Goal: Task Accomplishment & Management: Use online tool/utility

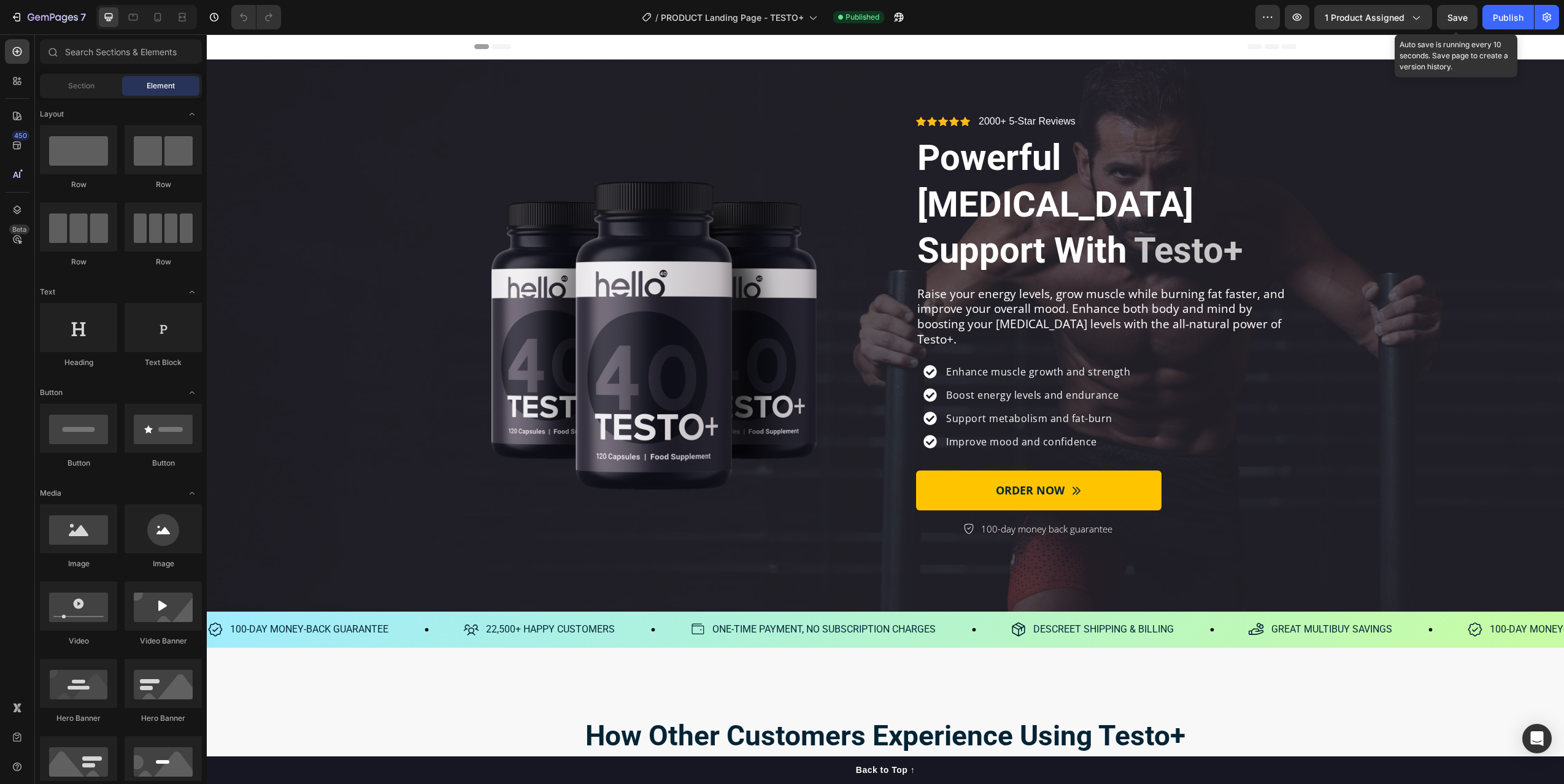
drag, startPoint x: 1451, startPoint y: 21, endPoint x: 1461, endPoint y: 30, distance: 13.5
click at [1451, 21] on span "Save" at bounding box center [1457, 17] width 20 height 11
click at [1303, 18] on icon "button" at bounding box center [1297, 17] width 12 height 12
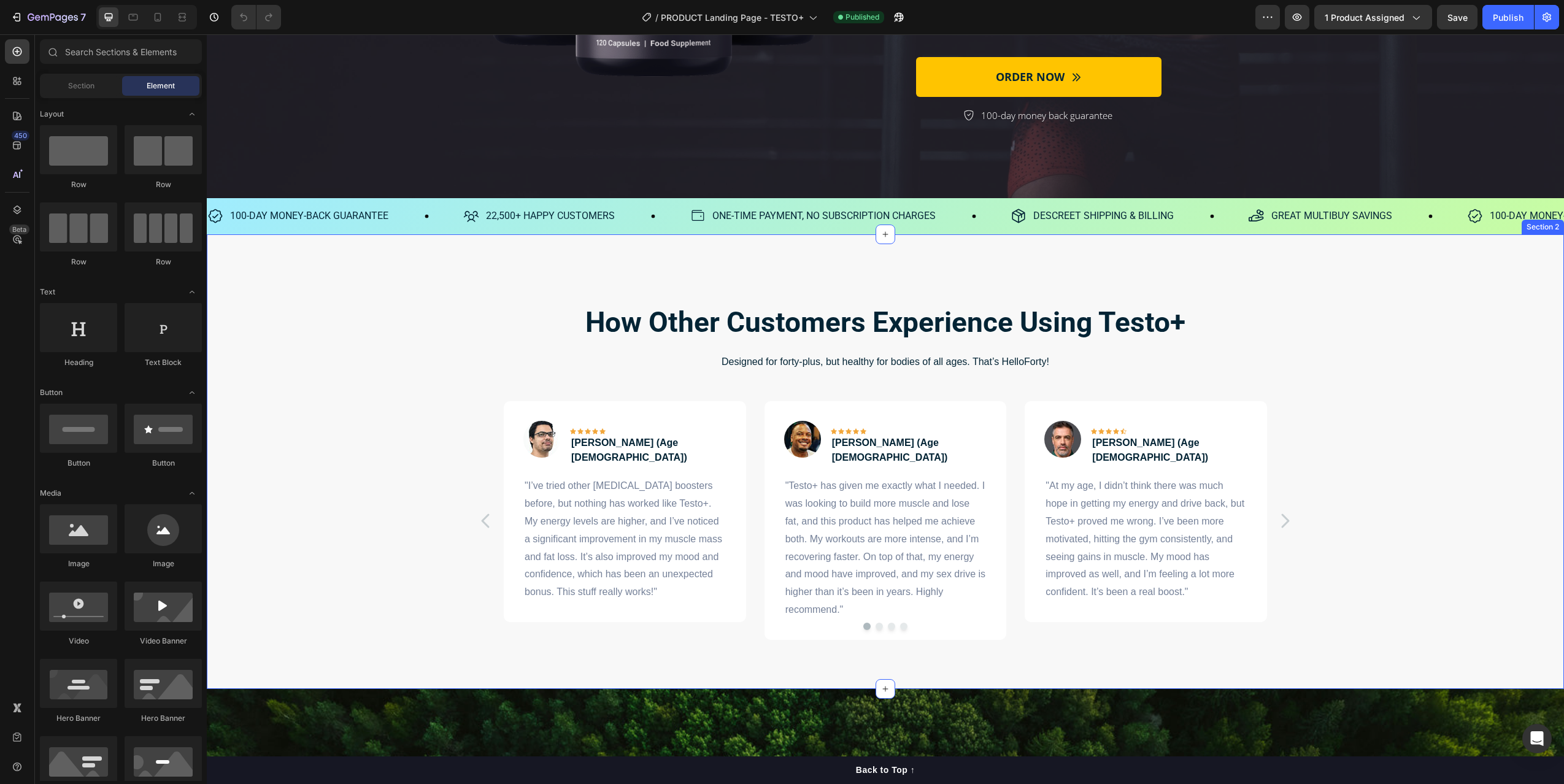
scroll to position [366, 0]
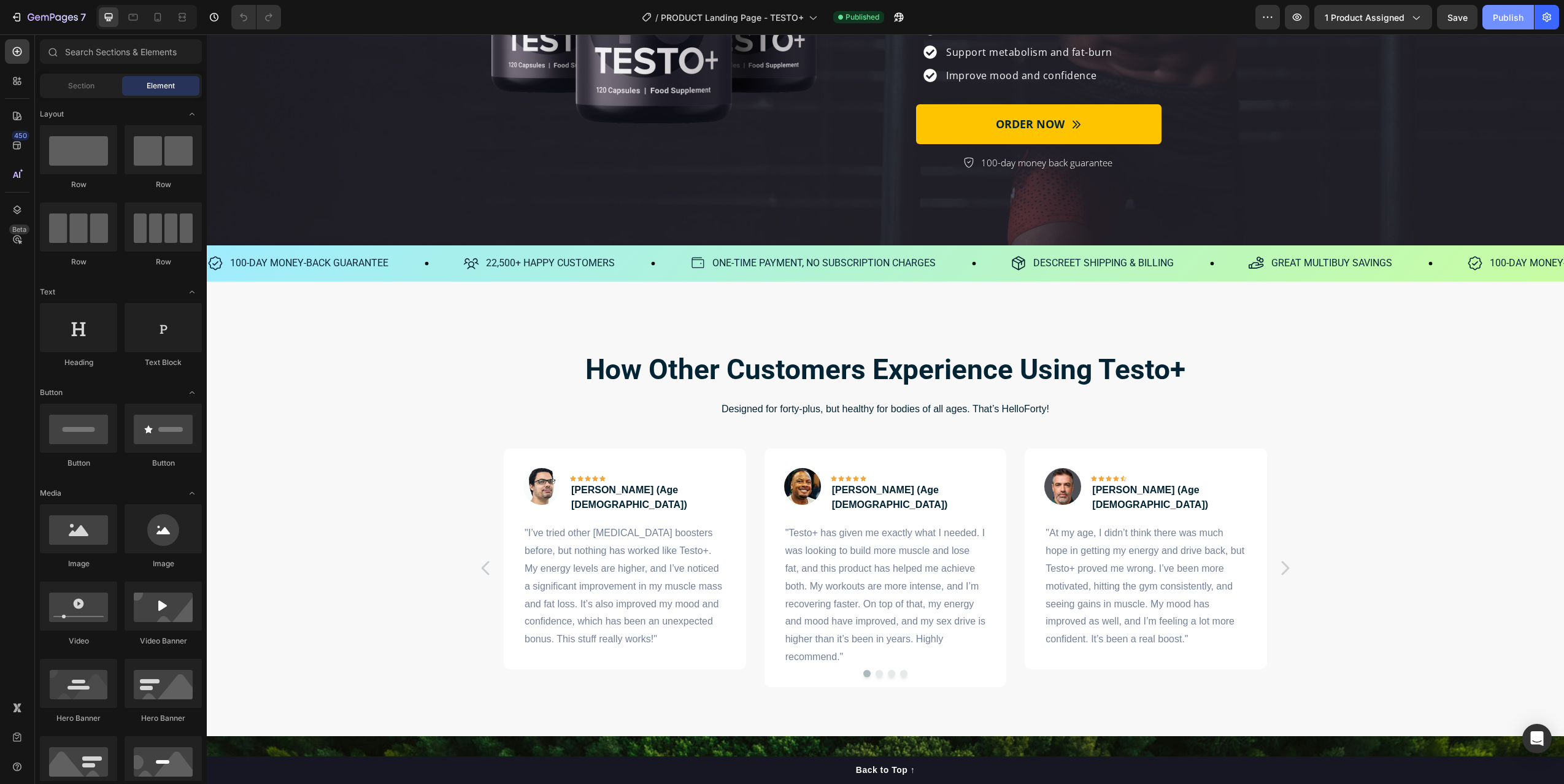
click at [1509, 22] on div "Publish" at bounding box center [1508, 17] width 31 height 13
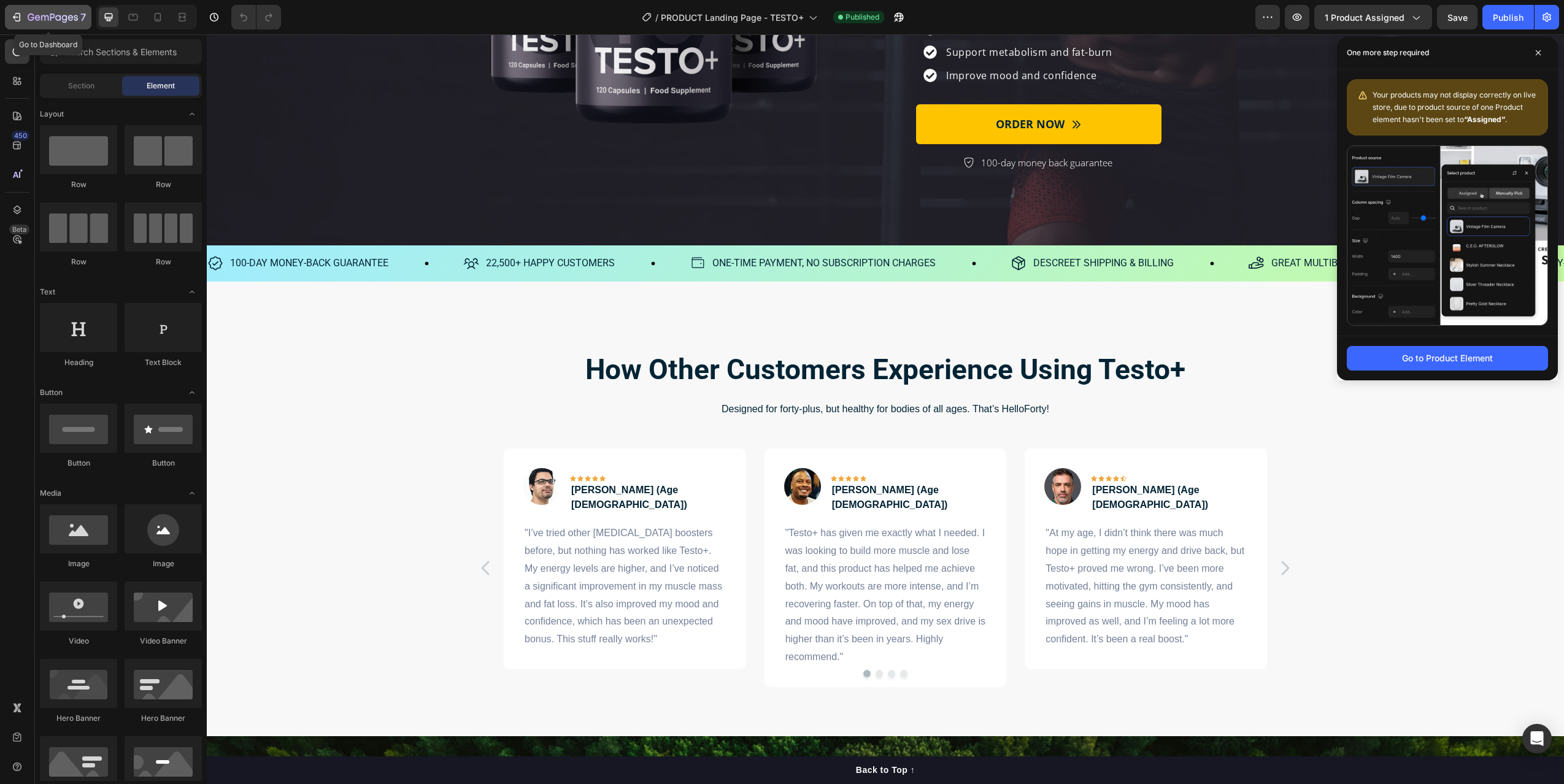
click at [19, 15] on icon "button" at bounding box center [17, 17] width 12 height 12
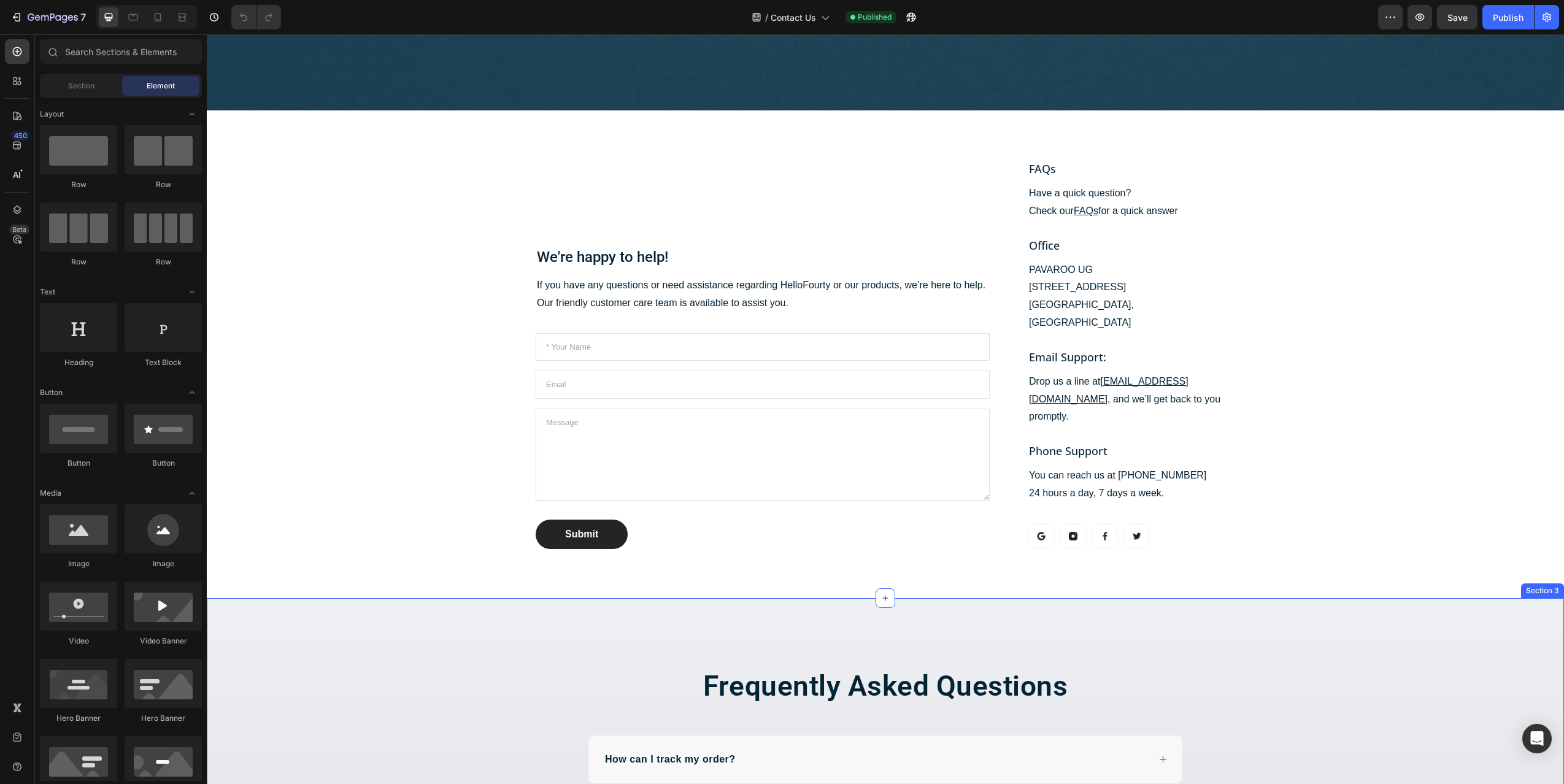
scroll to position [253, 0]
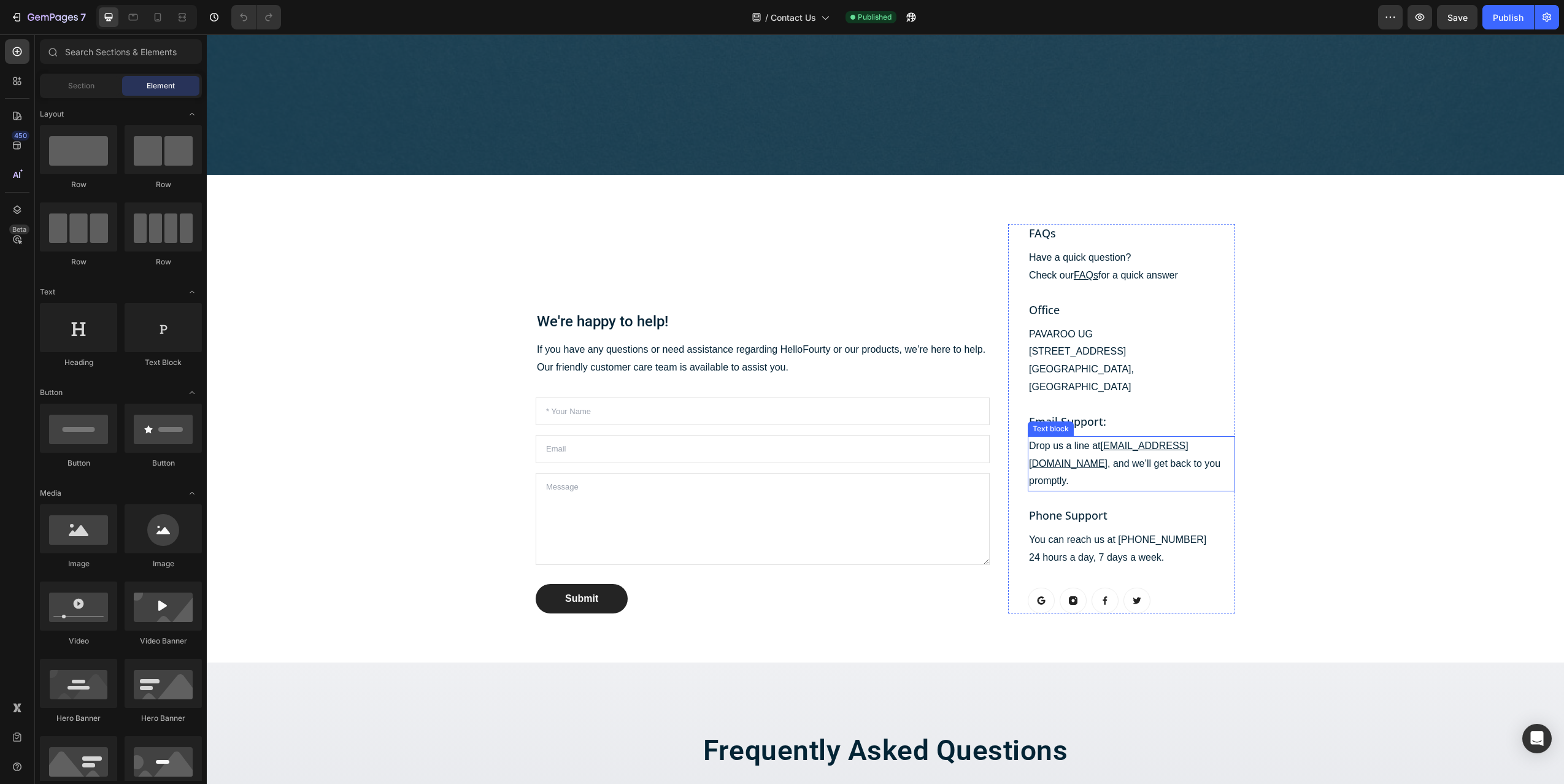
drag, startPoint x: 1088, startPoint y: 427, endPoint x: 1100, endPoint y: 427, distance: 12.0
click at [1091, 437] on p "Drop us a line at [EMAIL_ADDRESS][DOMAIN_NAME] , and we’ll get back to you prom…" at bounding box center [1131, 464] width 205 height 53
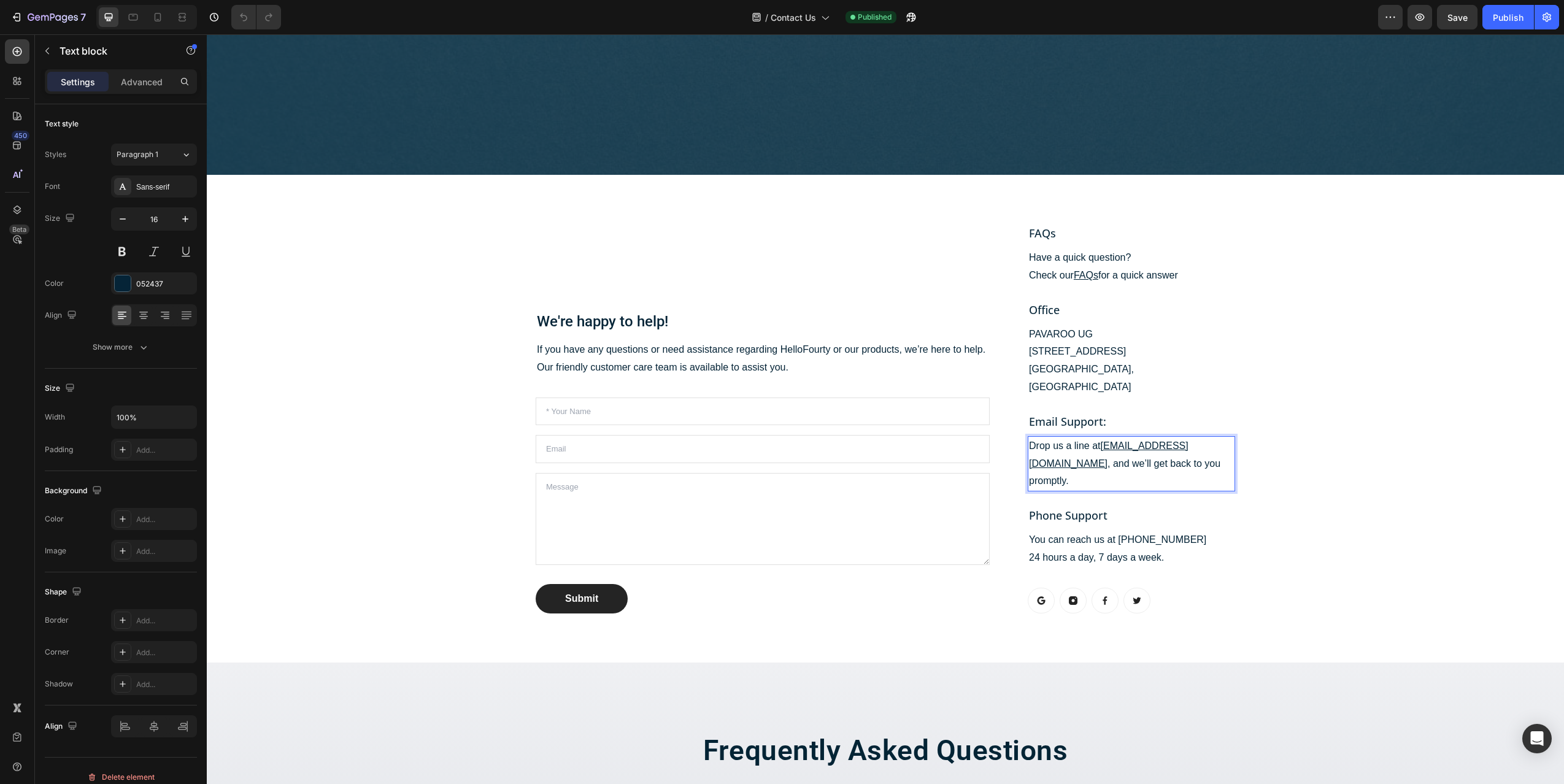
click at [1188, 441] on u "[EMAIL_ADDRESS][DOMAIN_NAME]" at bounding box center [1109, 455] width 159 height 28
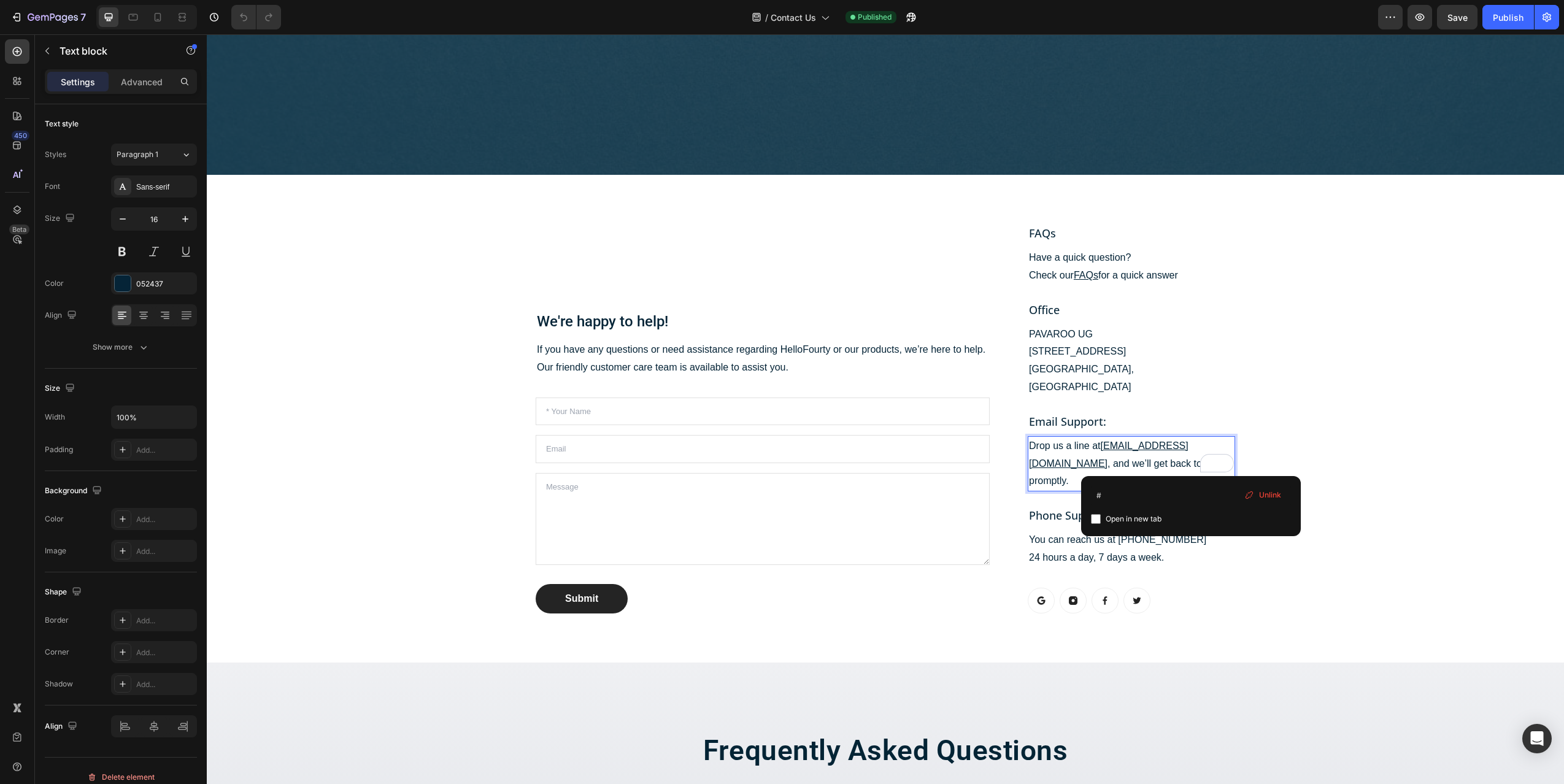
click at [1180, 441] on u "[EMAIL_ADDRESS][DOMAIN_NAME]" at bounding box center [1109, 455] width 159 height 28
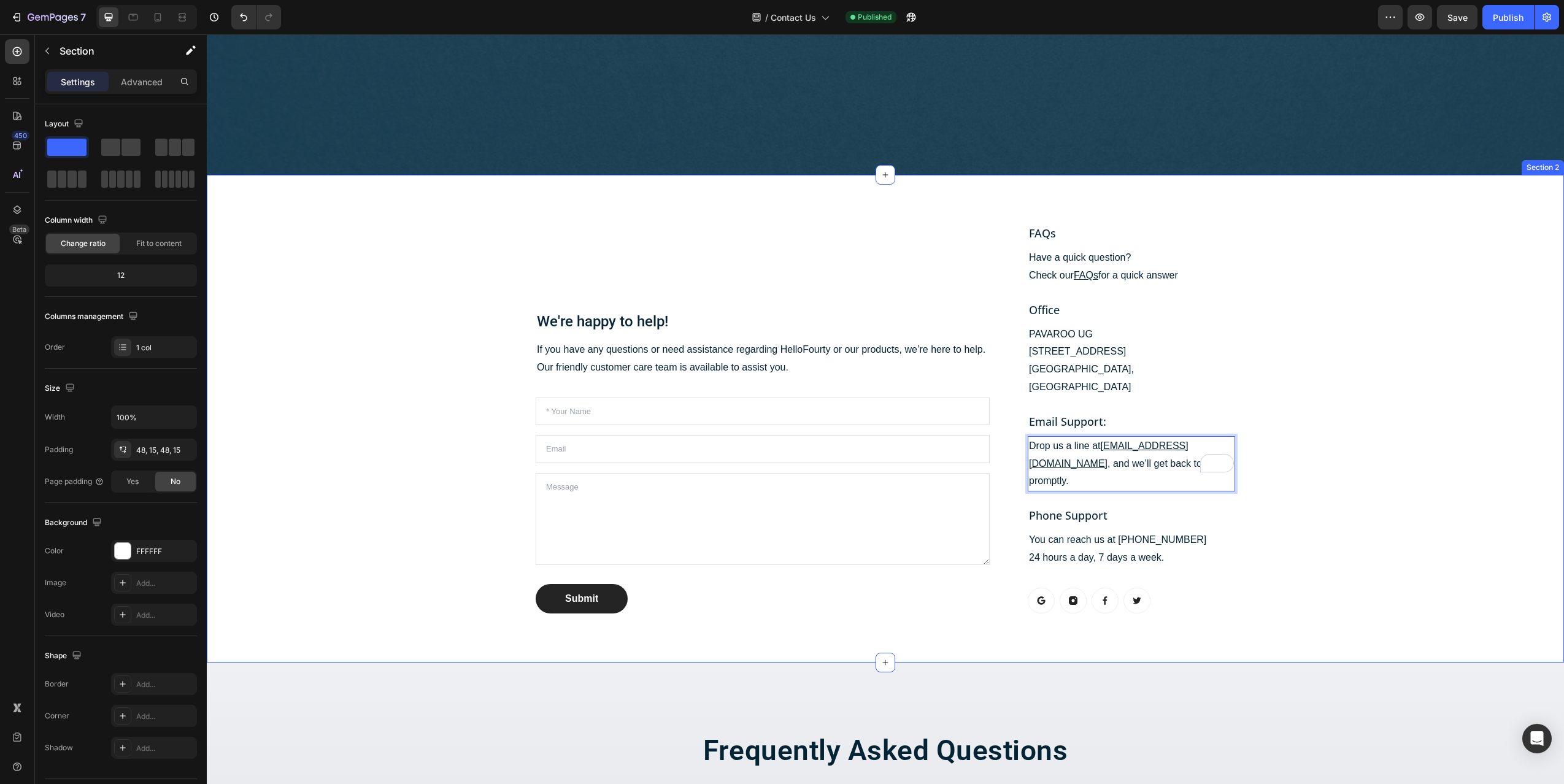
click at [1306, 433] on div "We're happy to help! Heading If you have any questions or need assistance regar…" at bounding box center [885, 419] width 1339 height 429
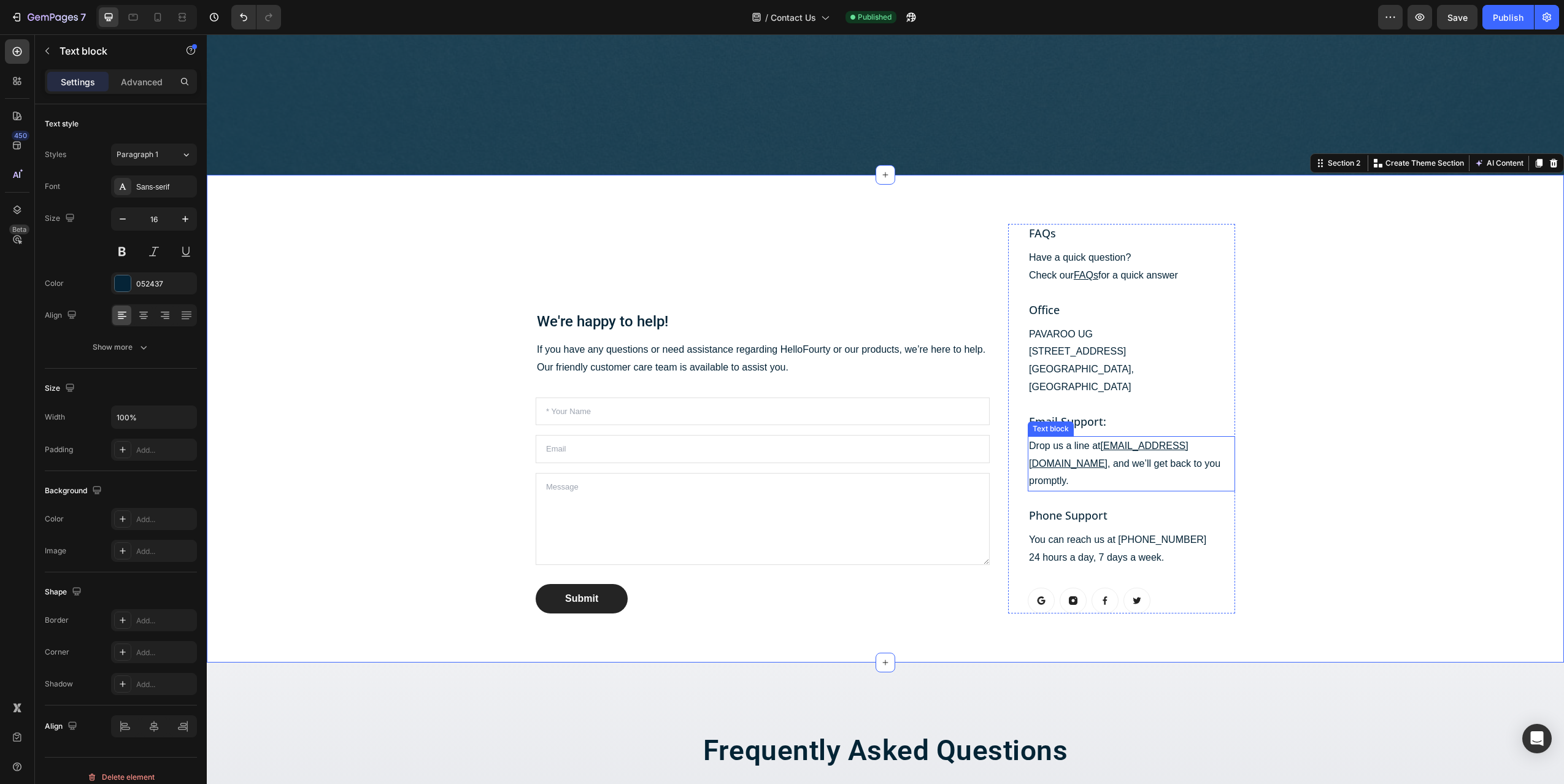
click at [1151, 441] on u "[EMAIL_ADDRESS][DOMAIN_NAME]" at bounding box center [1109, 455] width 159 height 28
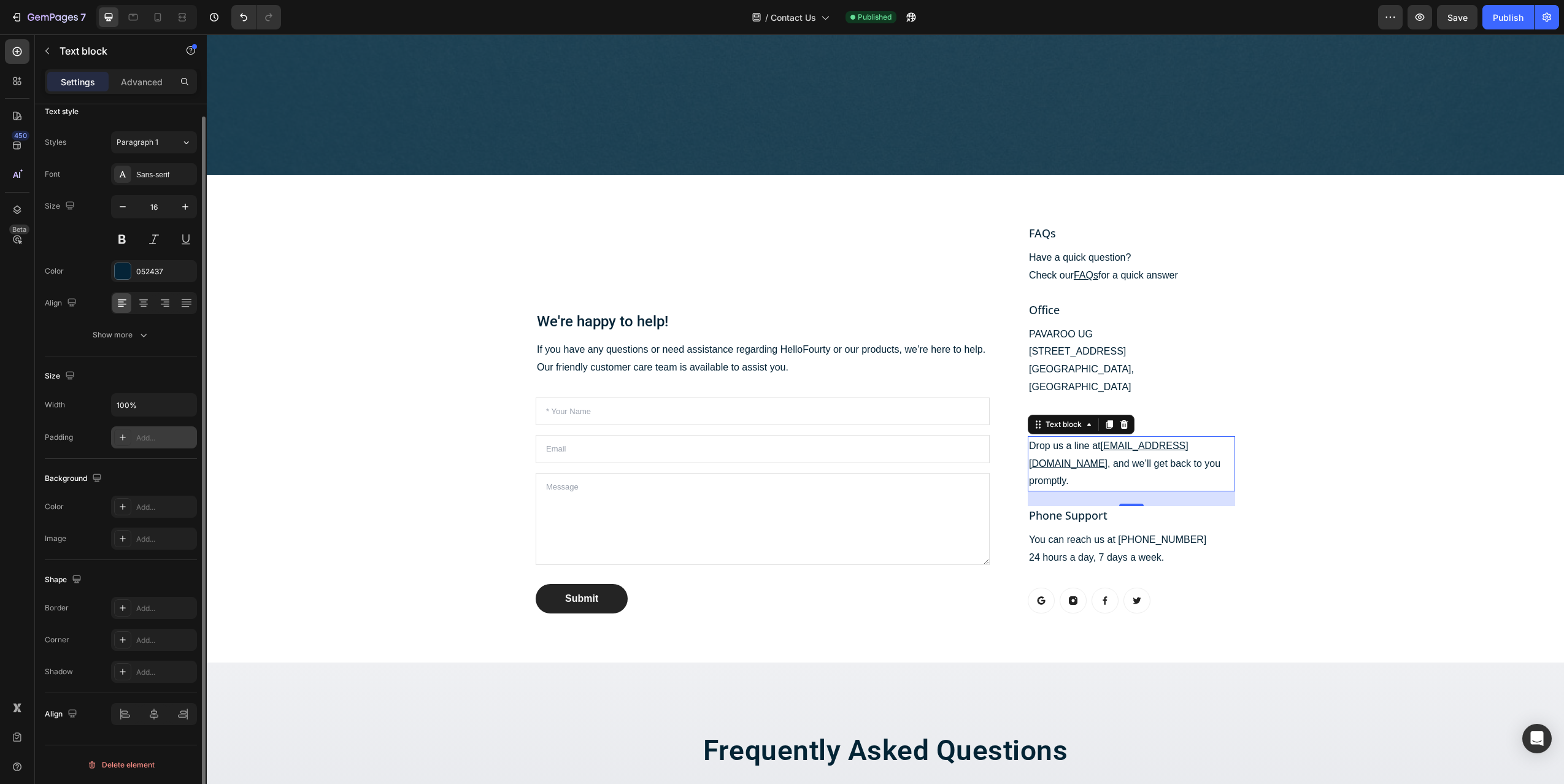
scroll to position [0, 0]
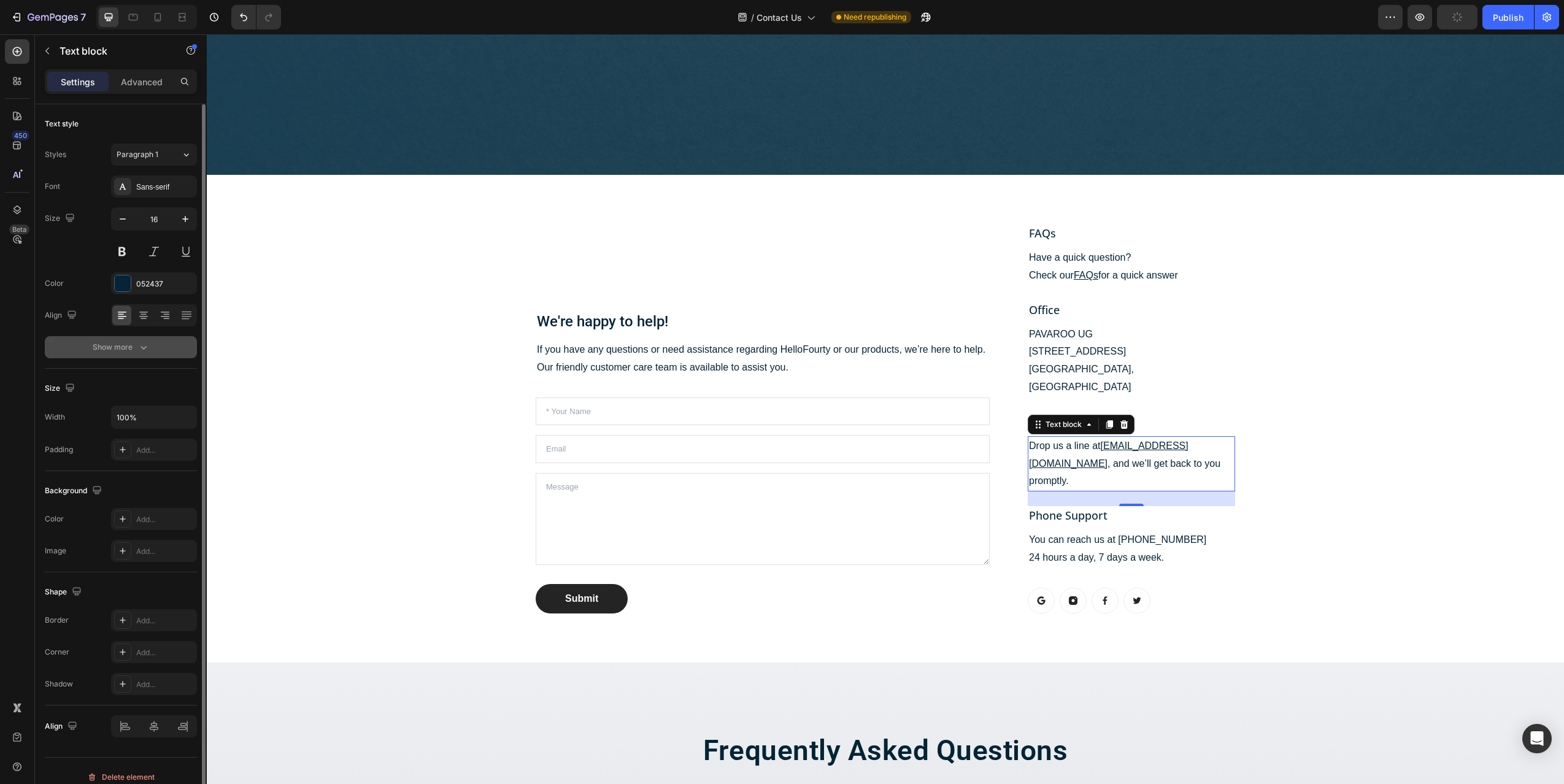
click at [126, 344] on div "Show more" at bounding box center [121, 347] width 57 height 12
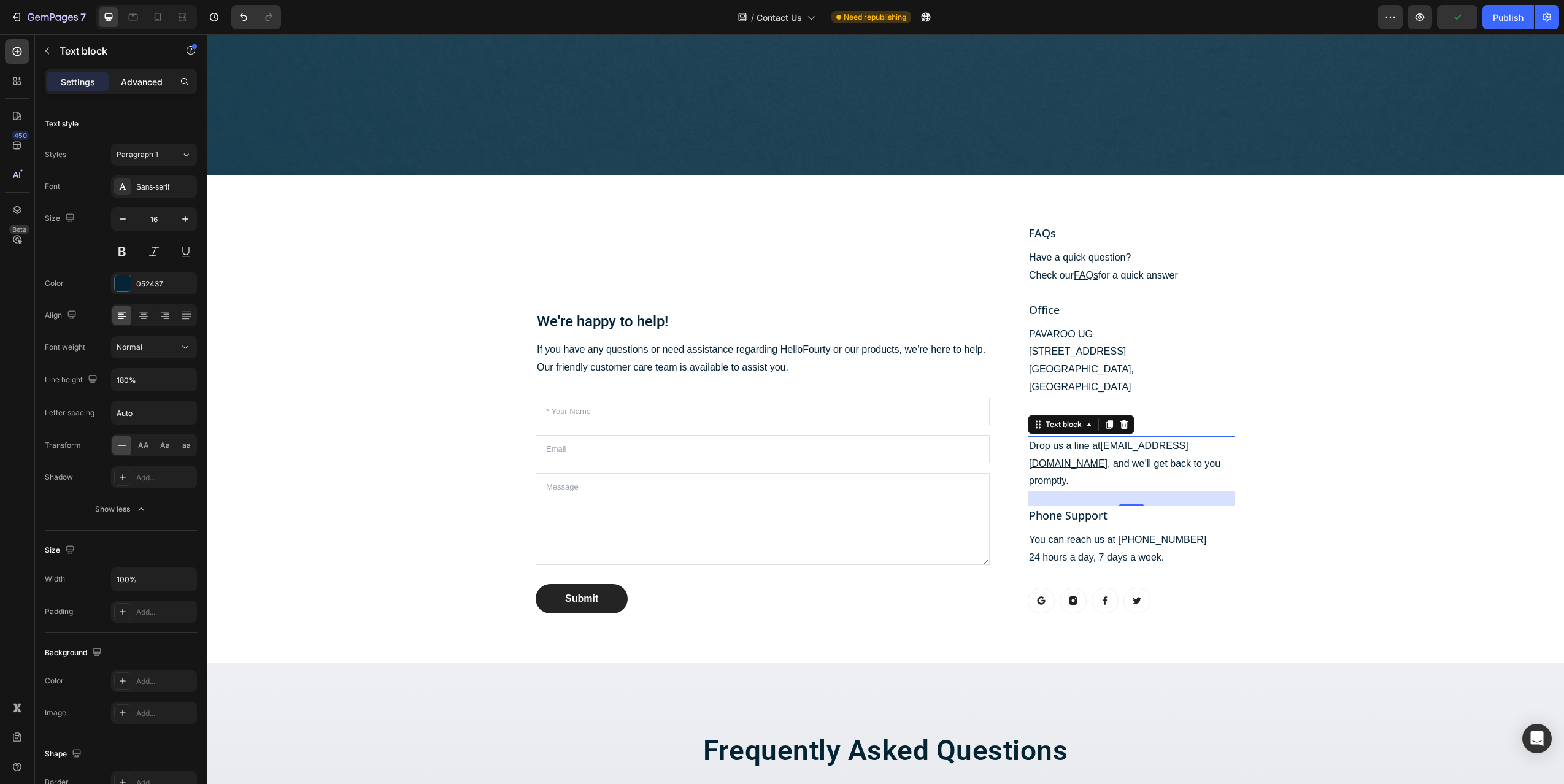
click at [130, 80] on p "Advanced" at bounding box center [142, 81] width 42 height 13
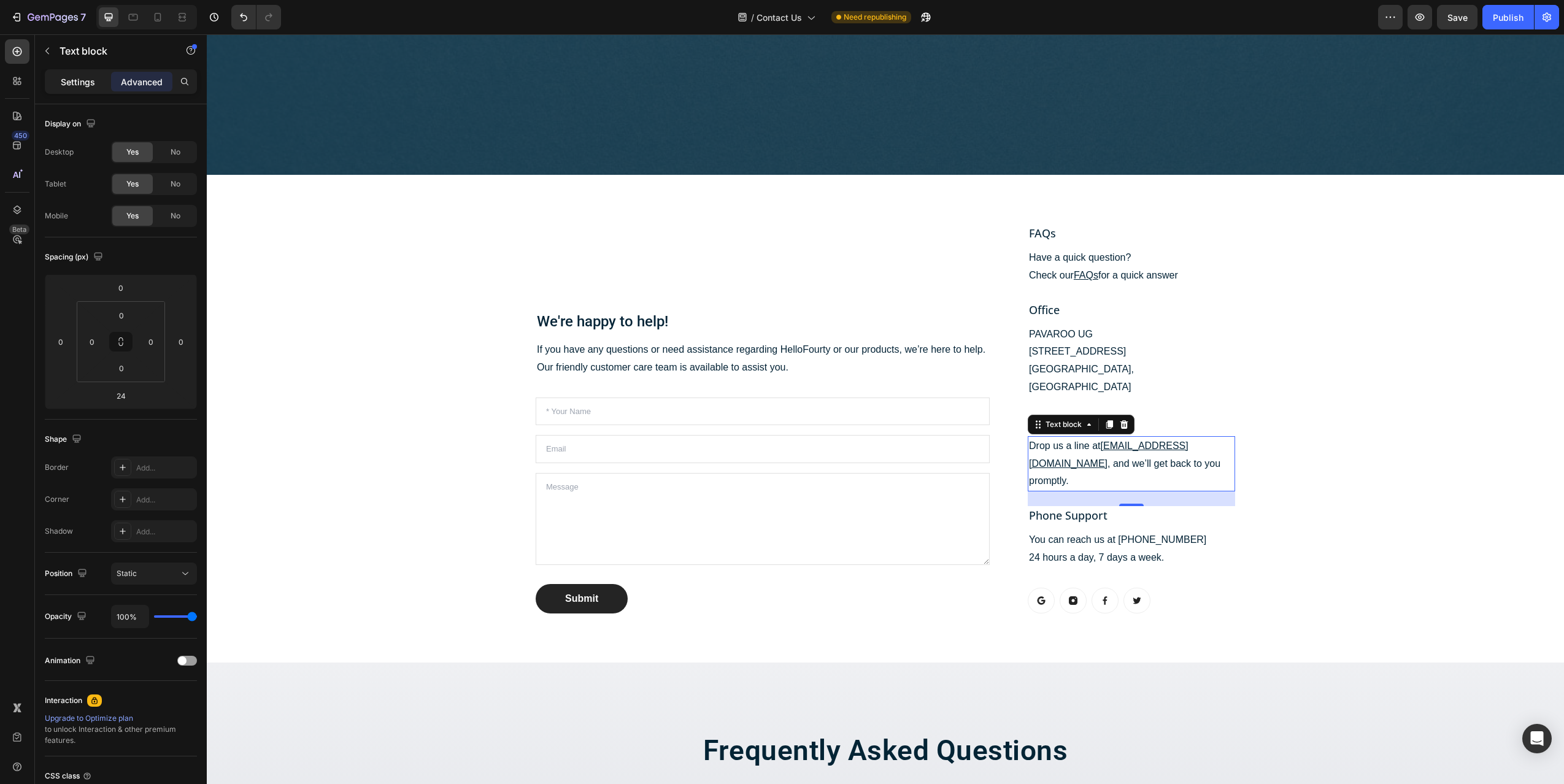
click at [81, 83] on p "Settings" at bounding box center [77, 81] width 34 height 13
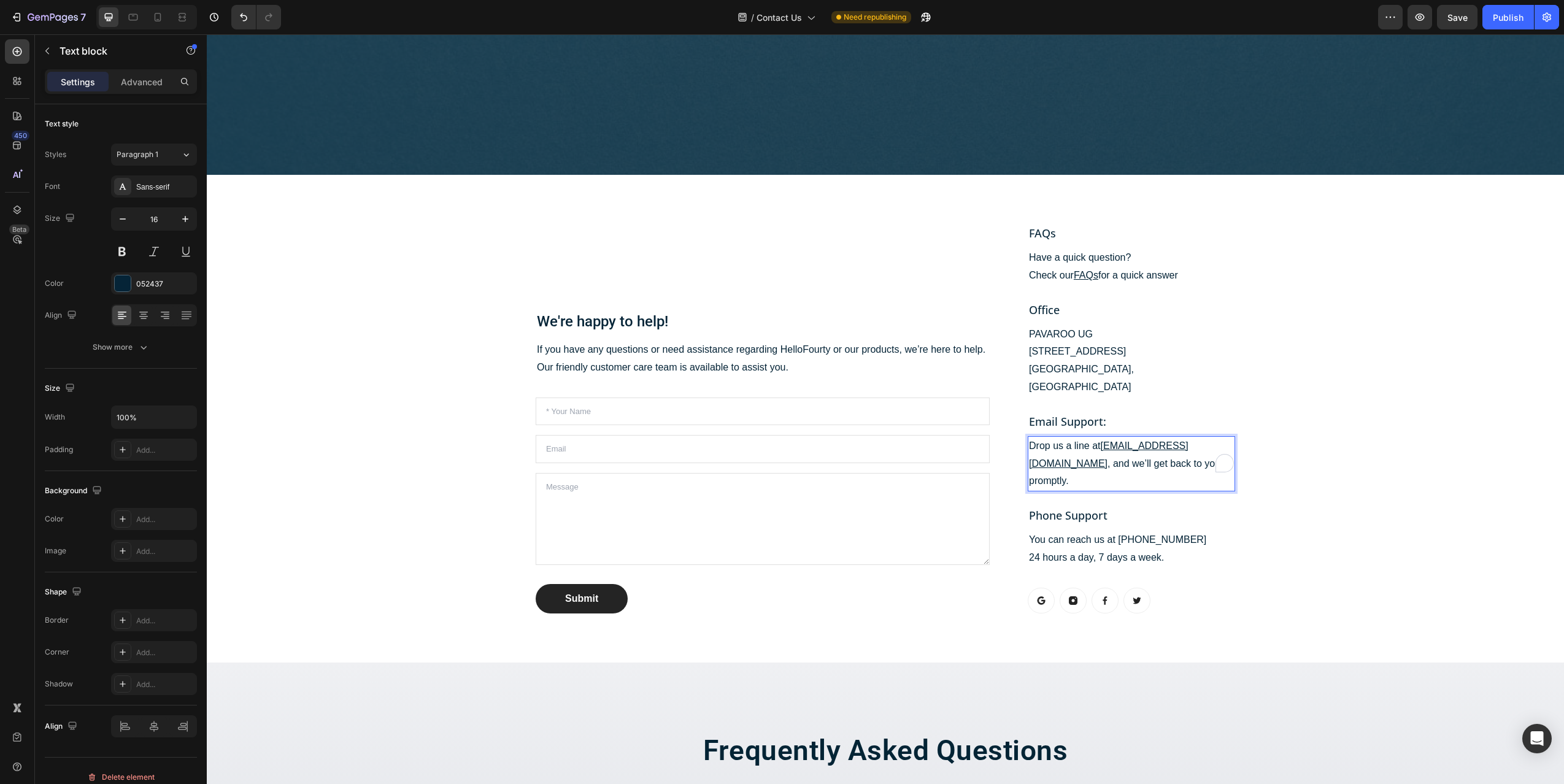
click at [1175, 441] on u "[EMAIL_ADDRESS][DOMAIN_NAME]" at bounding box center [1109, 455] width 159 height 28
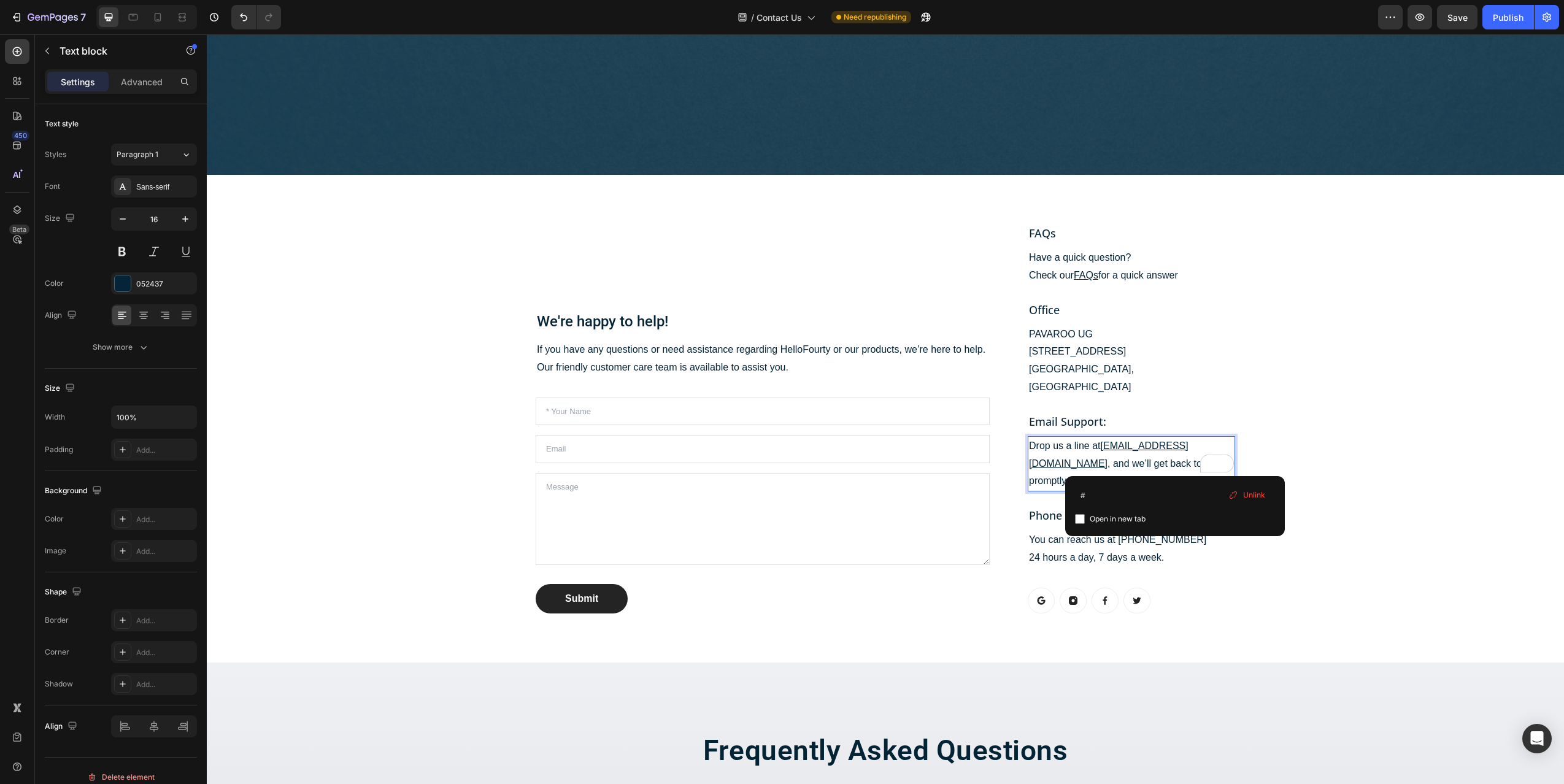
click at [1258, 498] on span "Unlink" at bounding box center [1254, 495] width 22 height 11
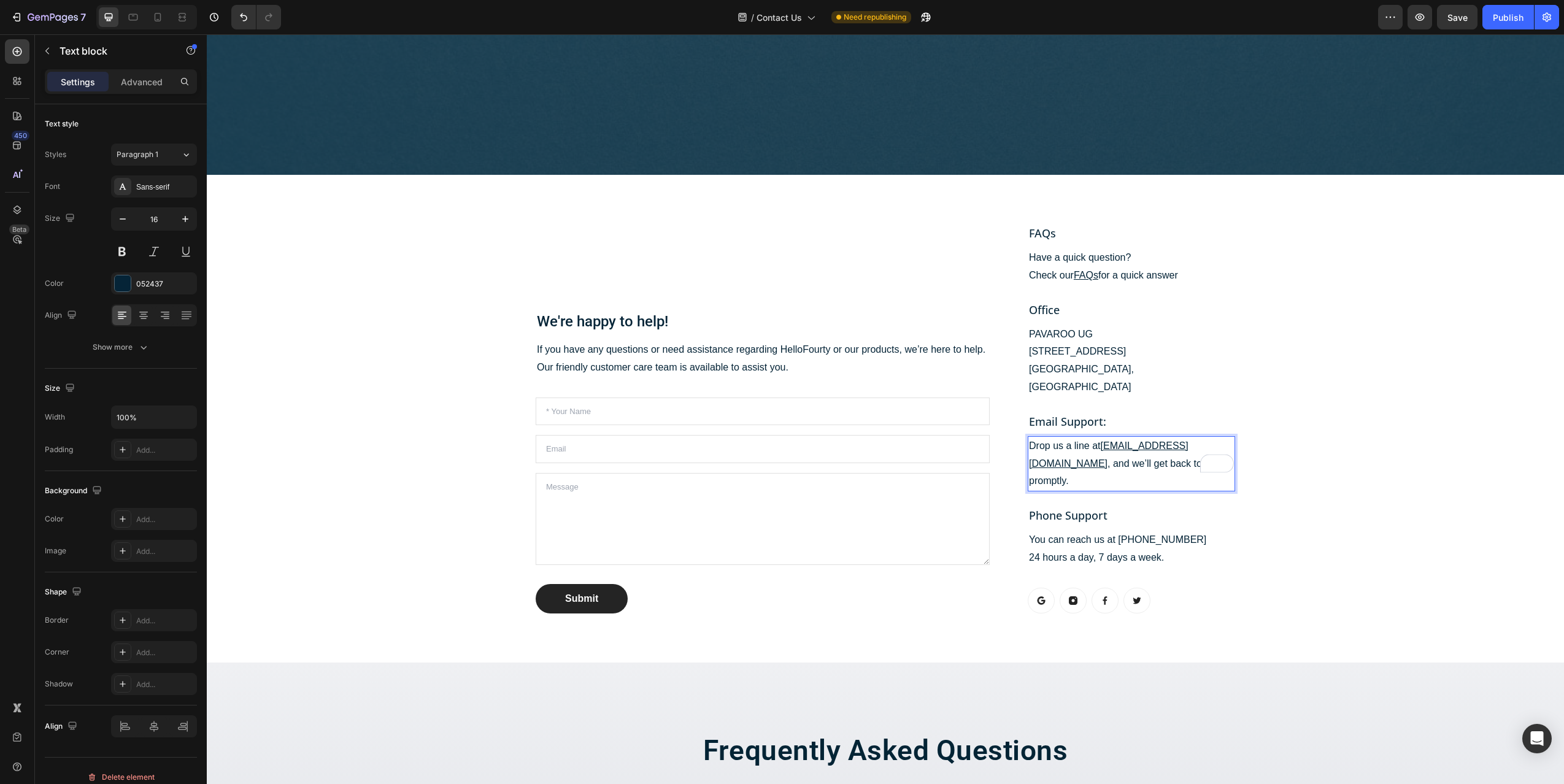
click at [1117, 441] on u "[EMAIL_ADDRESS][DOMAIN_NAME]" at bounding box center [1109, 455] width 159 height 28
click at [1181, 441] on u "[EMAIL_ADDRESS][DOMAIN_NAME]" at bounding box center [1109, 455] width 159 height 28
click at [1513, 19] on div "Publish" at bounding box center [1508, 17] width 31 height 13
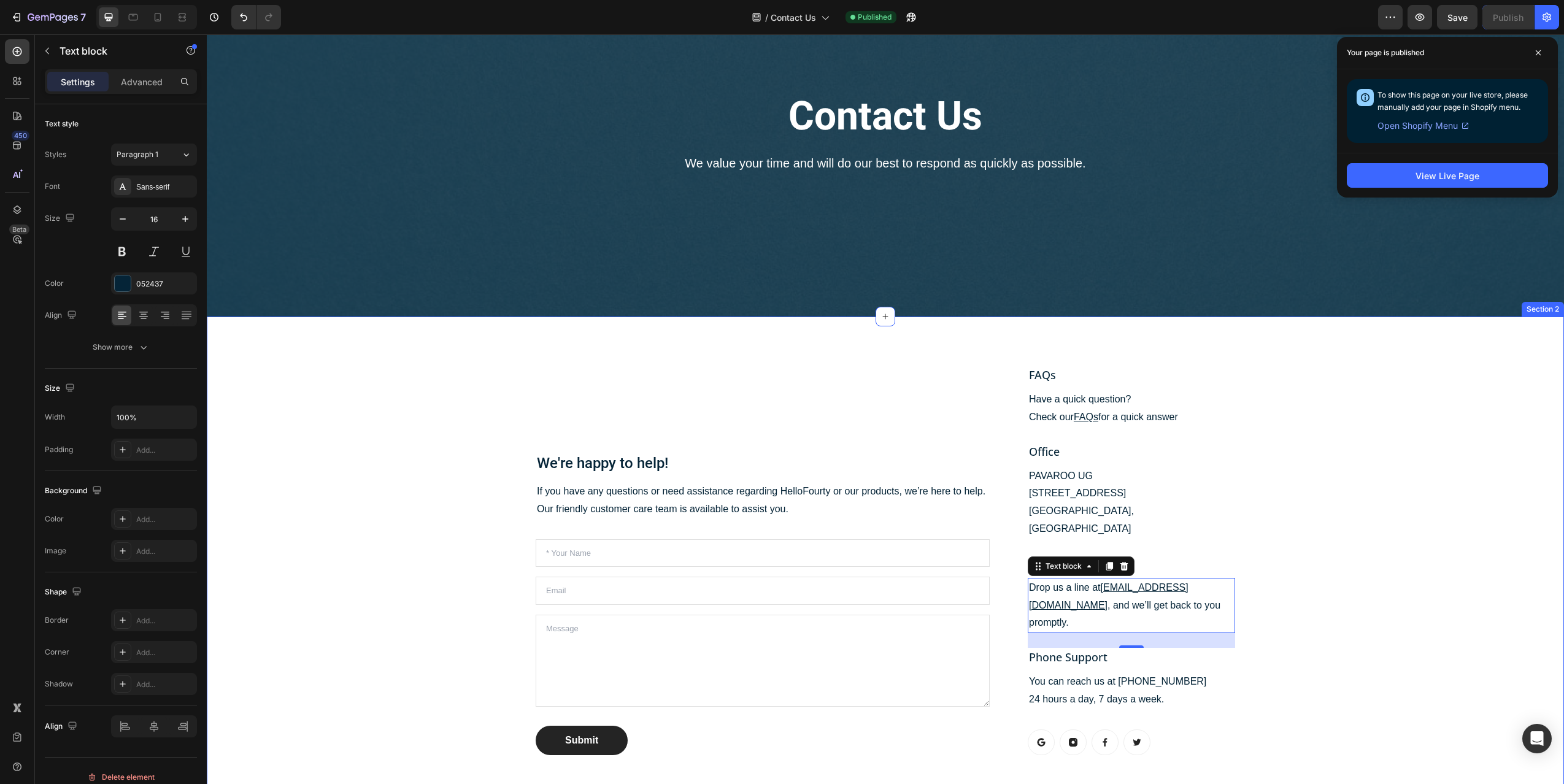
scroll to position [108, 0]
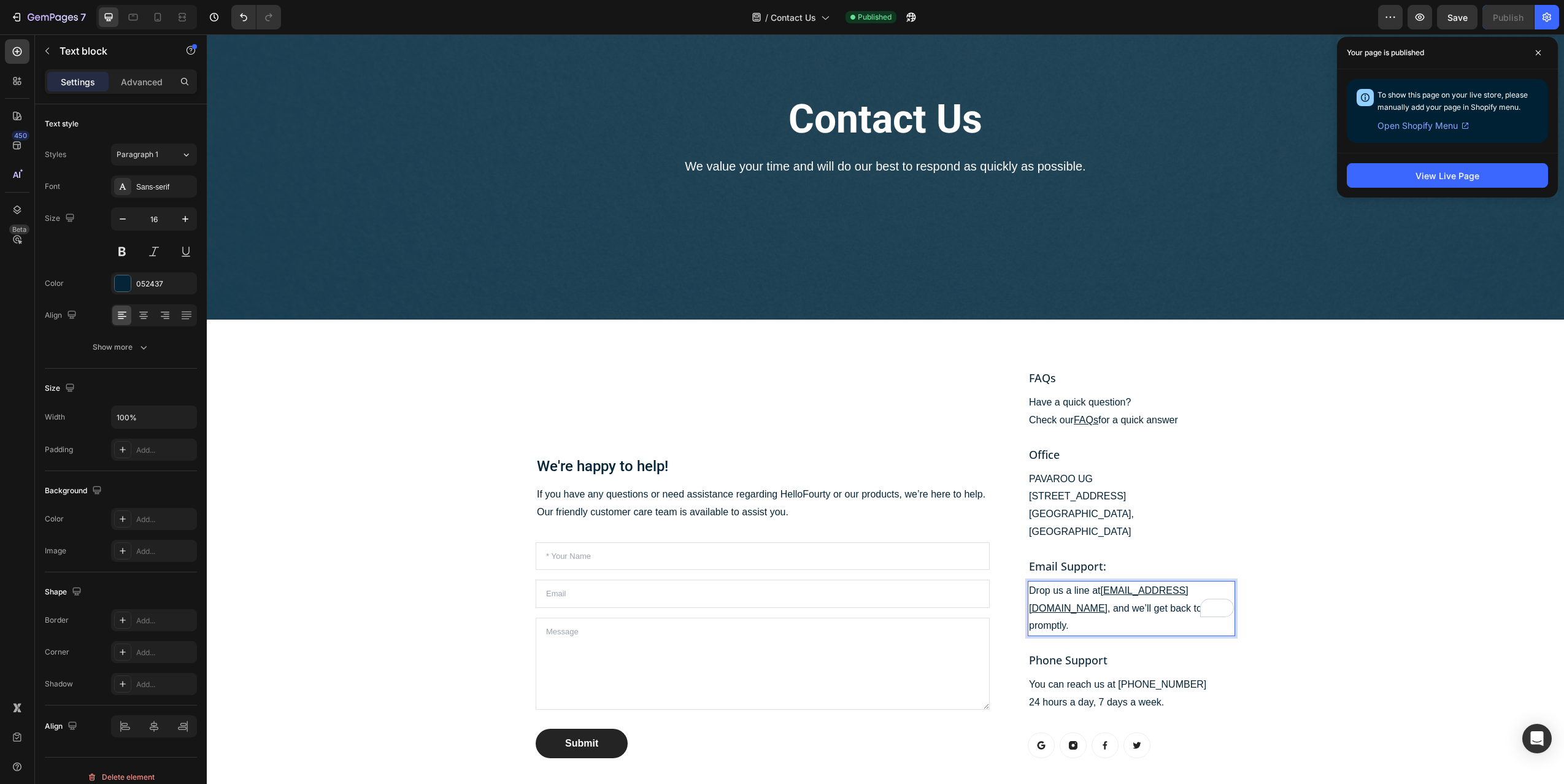
click at [1104, 585] on u "[EMAIL_ADDRESS][DOMAIN_NAME]" at bounding box center [1109, 599] width 159 height 28
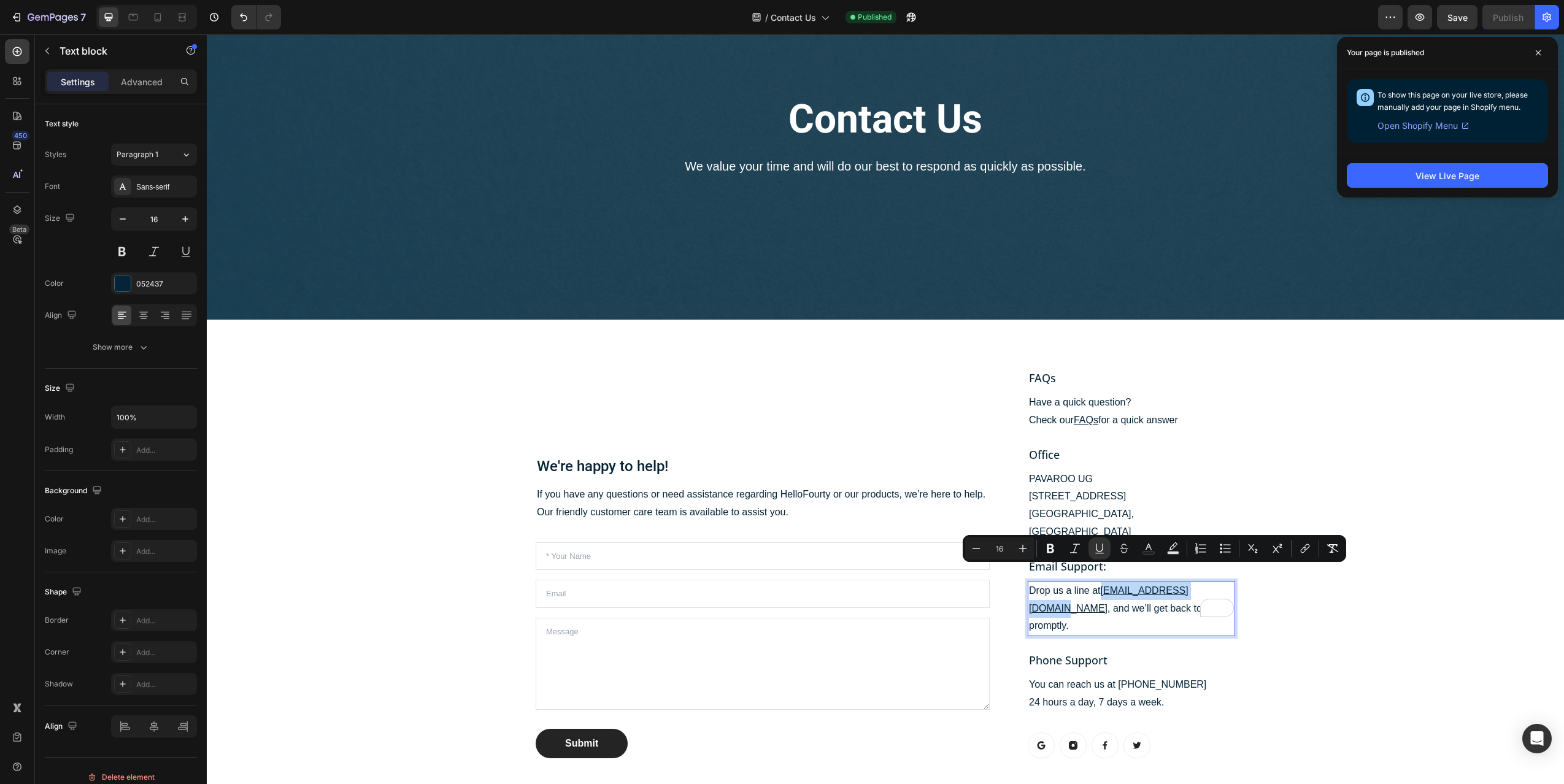
drag, startPoint x: 1104, startPoint y: 574, endPoint x: 1203, endPoint y: 576, distance: 99.0
click at [1188, 585] on u "[EMAIL_ADDRESS][DOMAIN_NAME]" at bounding box center [1109, 599] width 159 height 28
click at [1305, 550] on icon "Editor contextual toolbar" at bounding box center [1305, 548] width 12 height 12
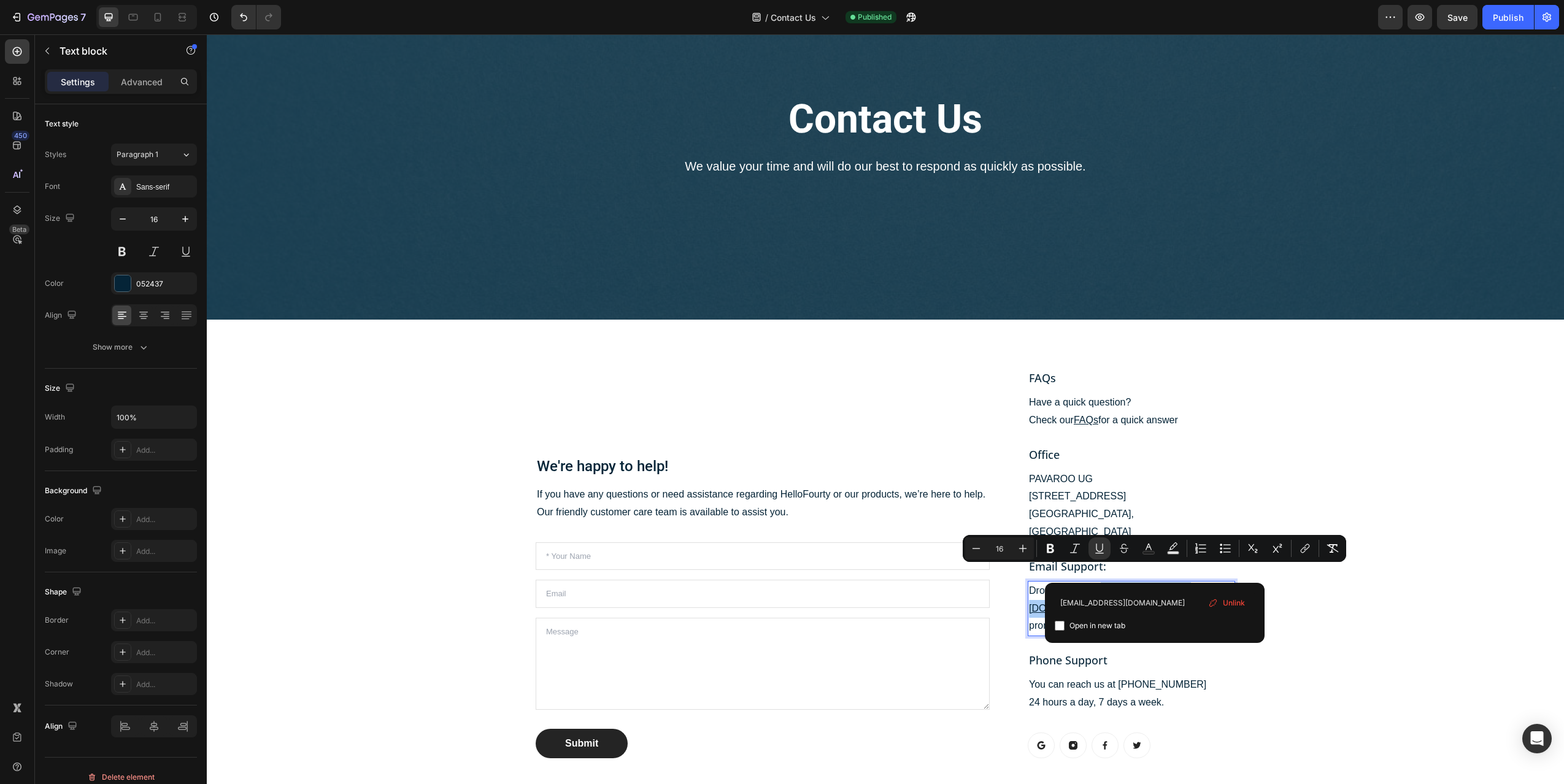
type input "[EMAIL_ADDRESS][DOMAIN_NAME]"
click at [1061, 626] on input "Editor contextual toolbar" at bounding box center [1059, 625] width 10 height 10
checkbox input "true"
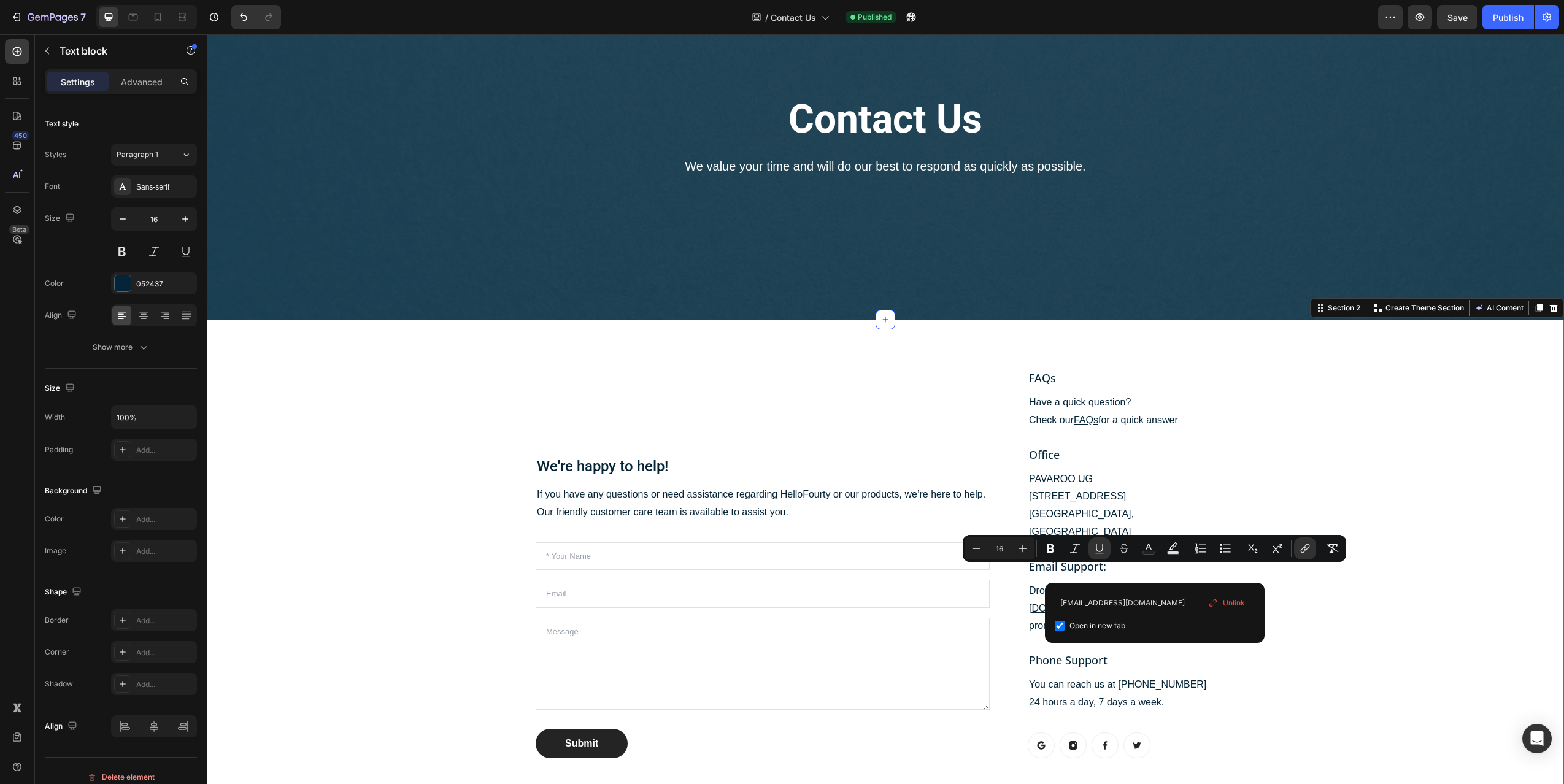
click at [1389, 650] on div "We're happy to help! Heading If you have any questions or need assistance regar…" at bounding box center [885, 564] width 1339 height 429
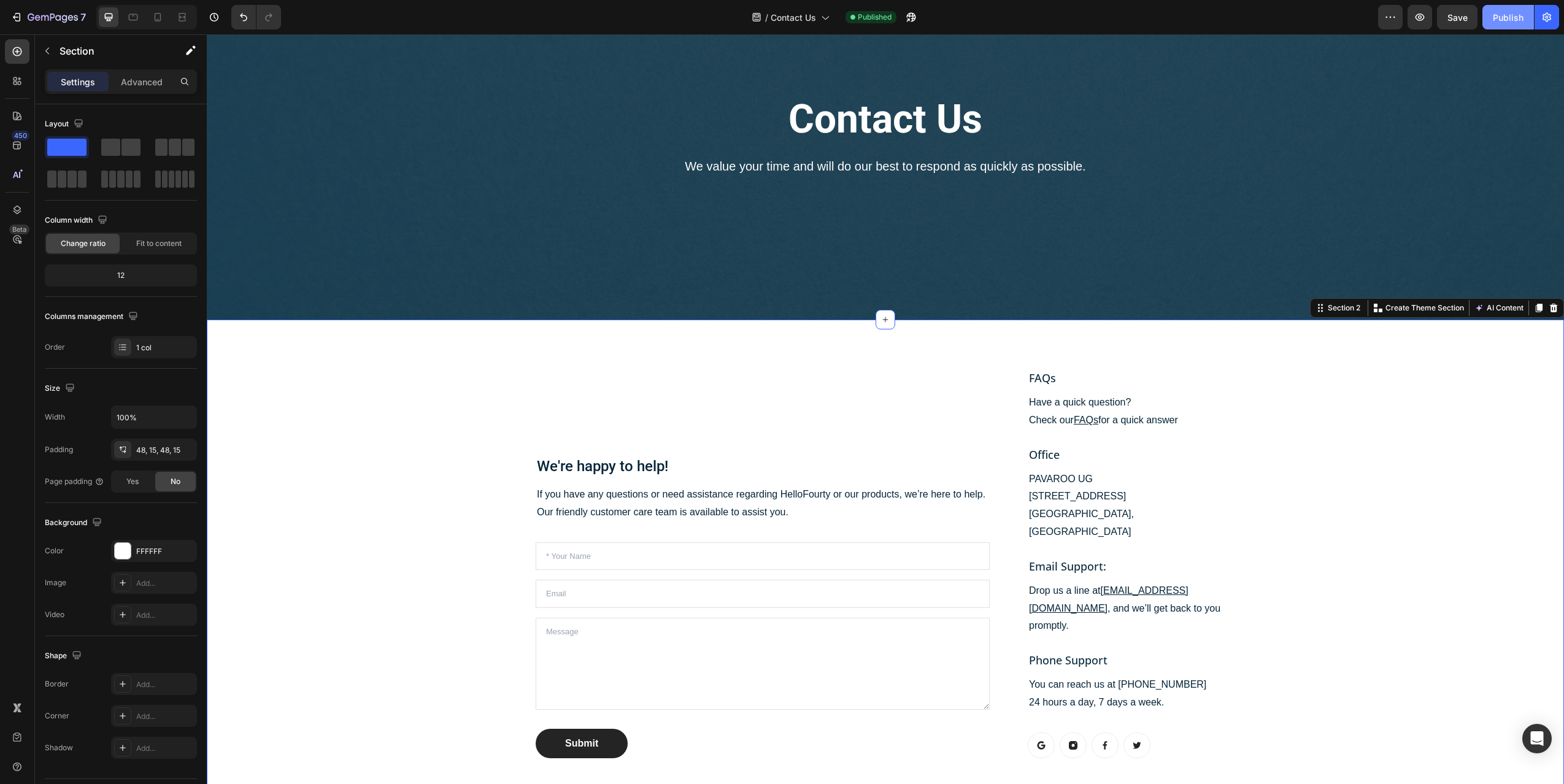
click at [1512, 13] on div "Publish" at bounding box center [1508, 17] width 31 height 13
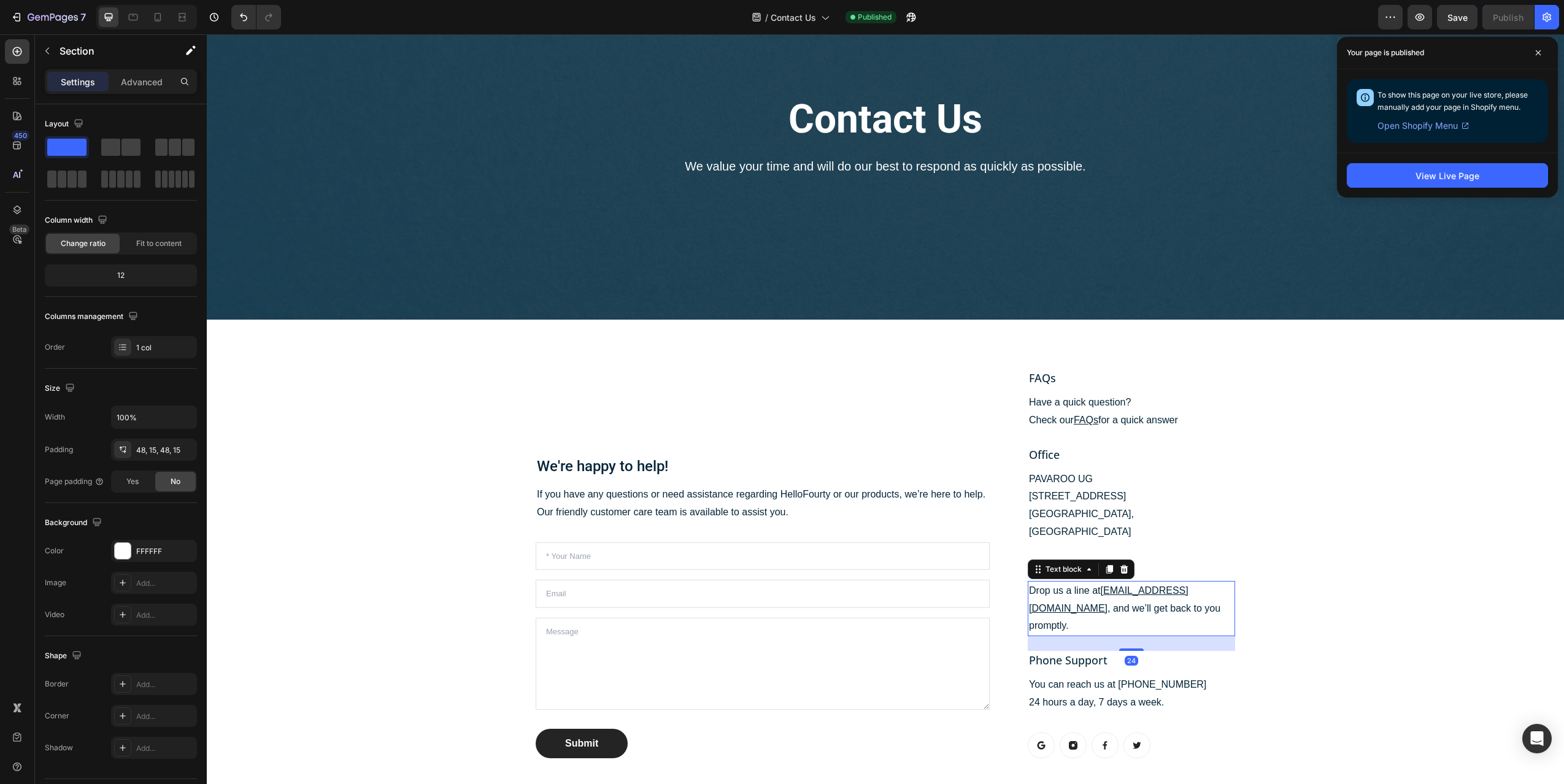
click at [1127, 585] on u "[EMAIL_ADDRESS][DOMAIN_NAME]" at bounding box center [1109, 599] width 159 height 28
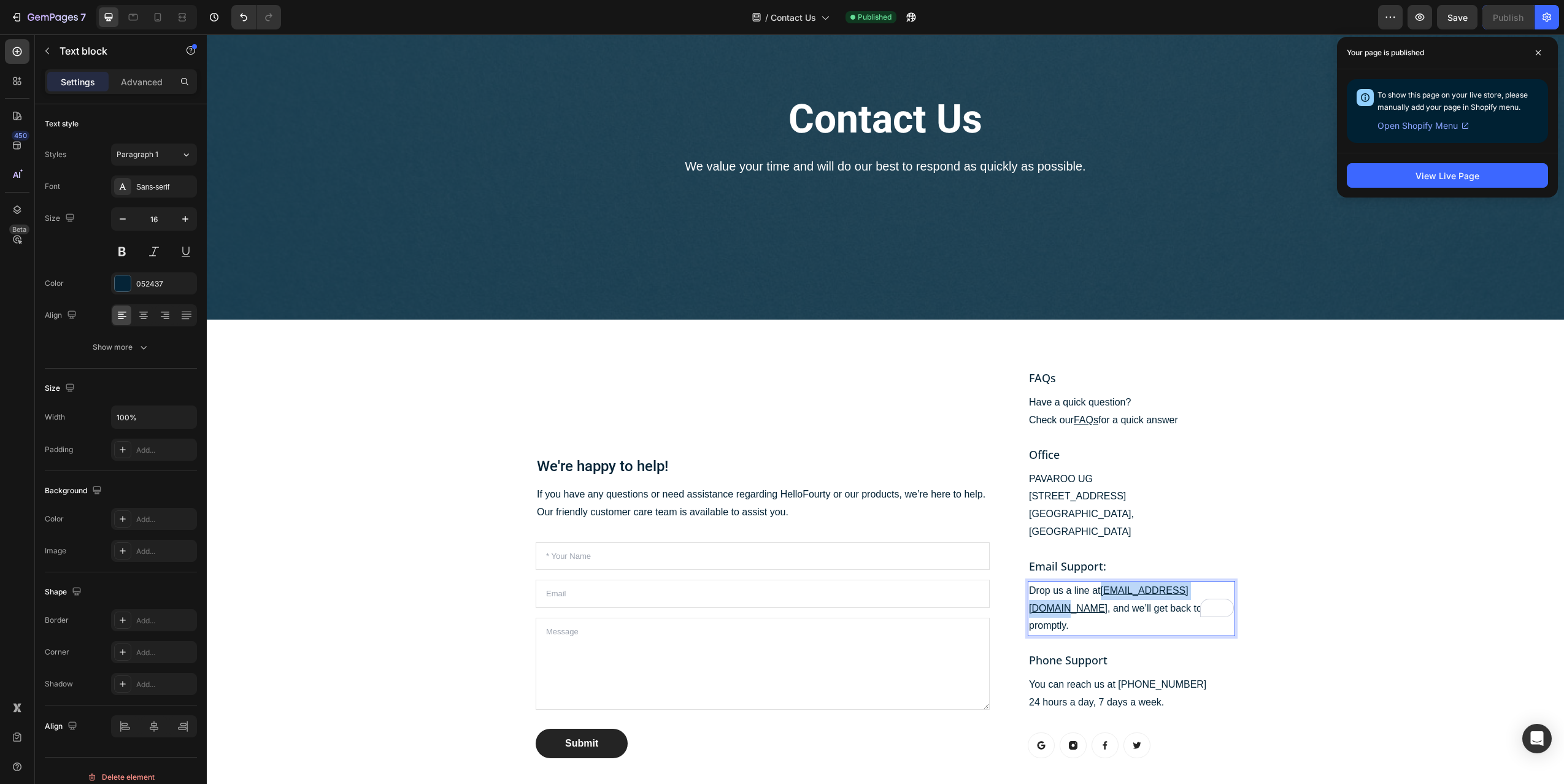
drag, startPoint x: 1103, startPoint y: 572, endPoint x: 1203, endPoint y: 570, distance: 100.0
click at [1188, 585] on u "[EMAIL_ADDRESS][DOMAIN_NAME]" at bounding box center [1109, 599] width 159 height 28
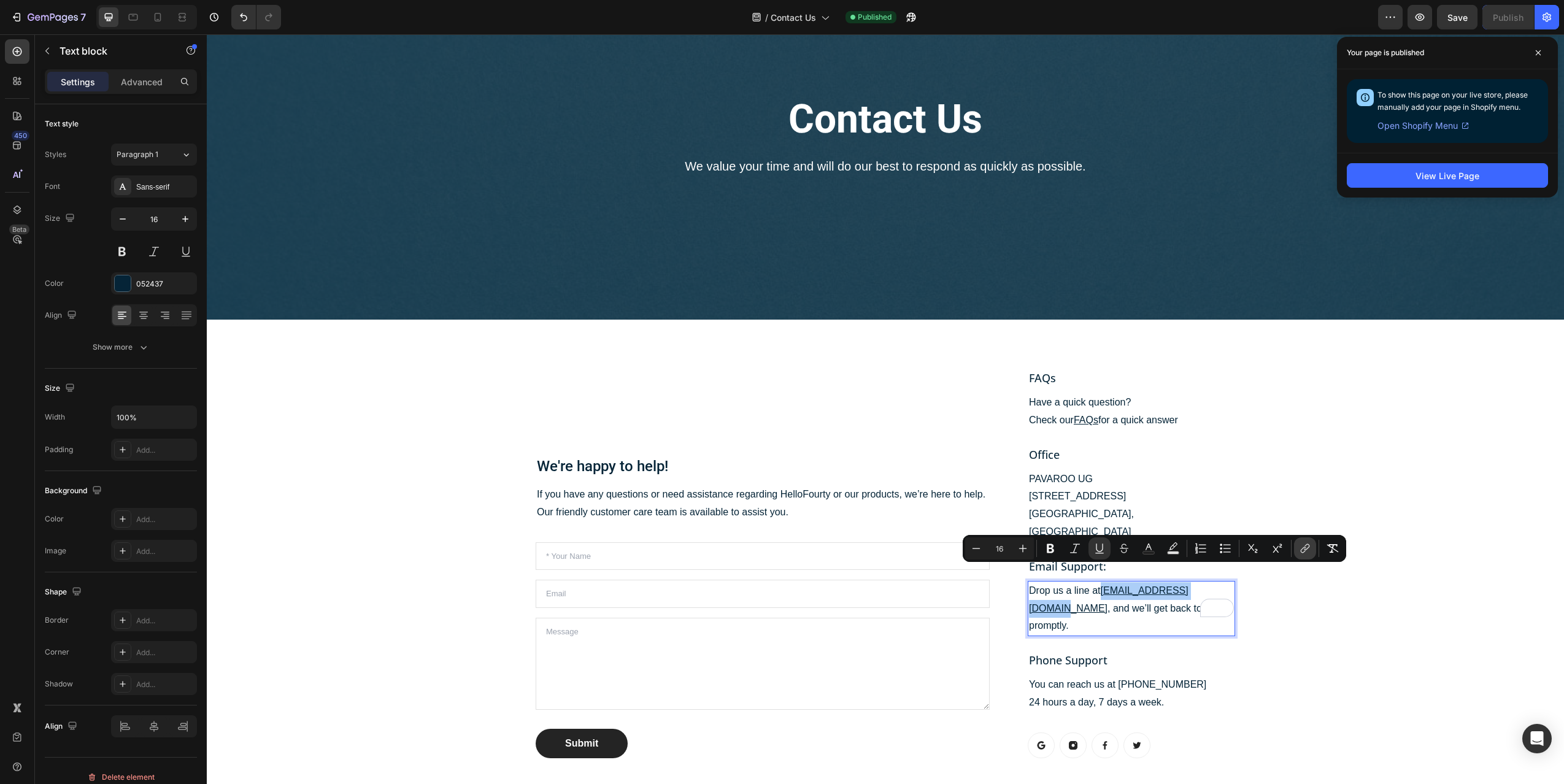
click at [1308, 546] on icon "Editor contextual toolbar" at bounding box center [1305, 548] width 12 height 12
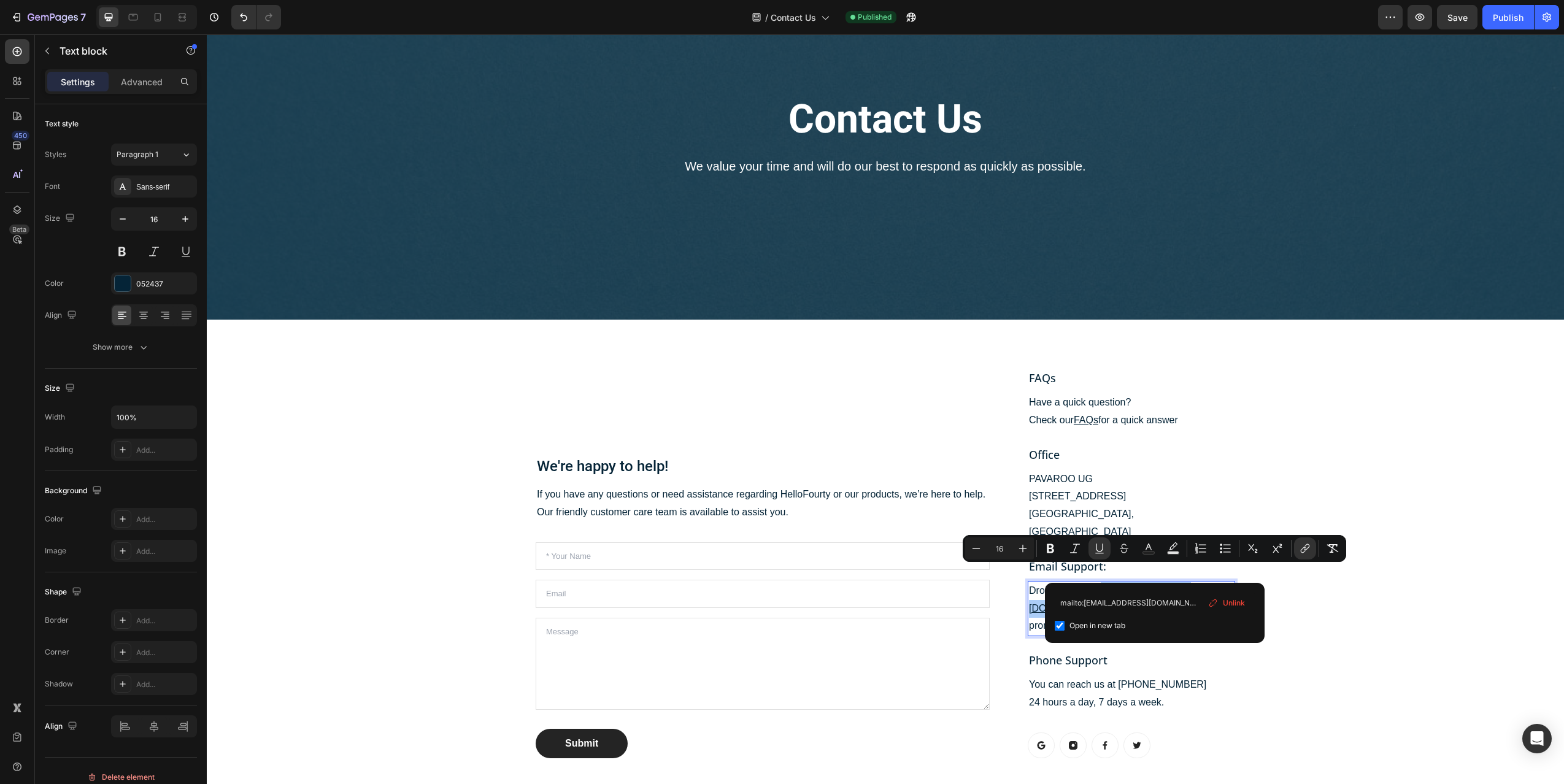
click at [1061, 627] on input "Editor contextual toolbar" at bounding box center [1059, 625] width 10 height 10
checkbox input "false"
click at [1420, 591] on div "We're happy to help! Heading If you have any questions or need assistance regar…" at bounding box center [885, 564] width 1339 height 429
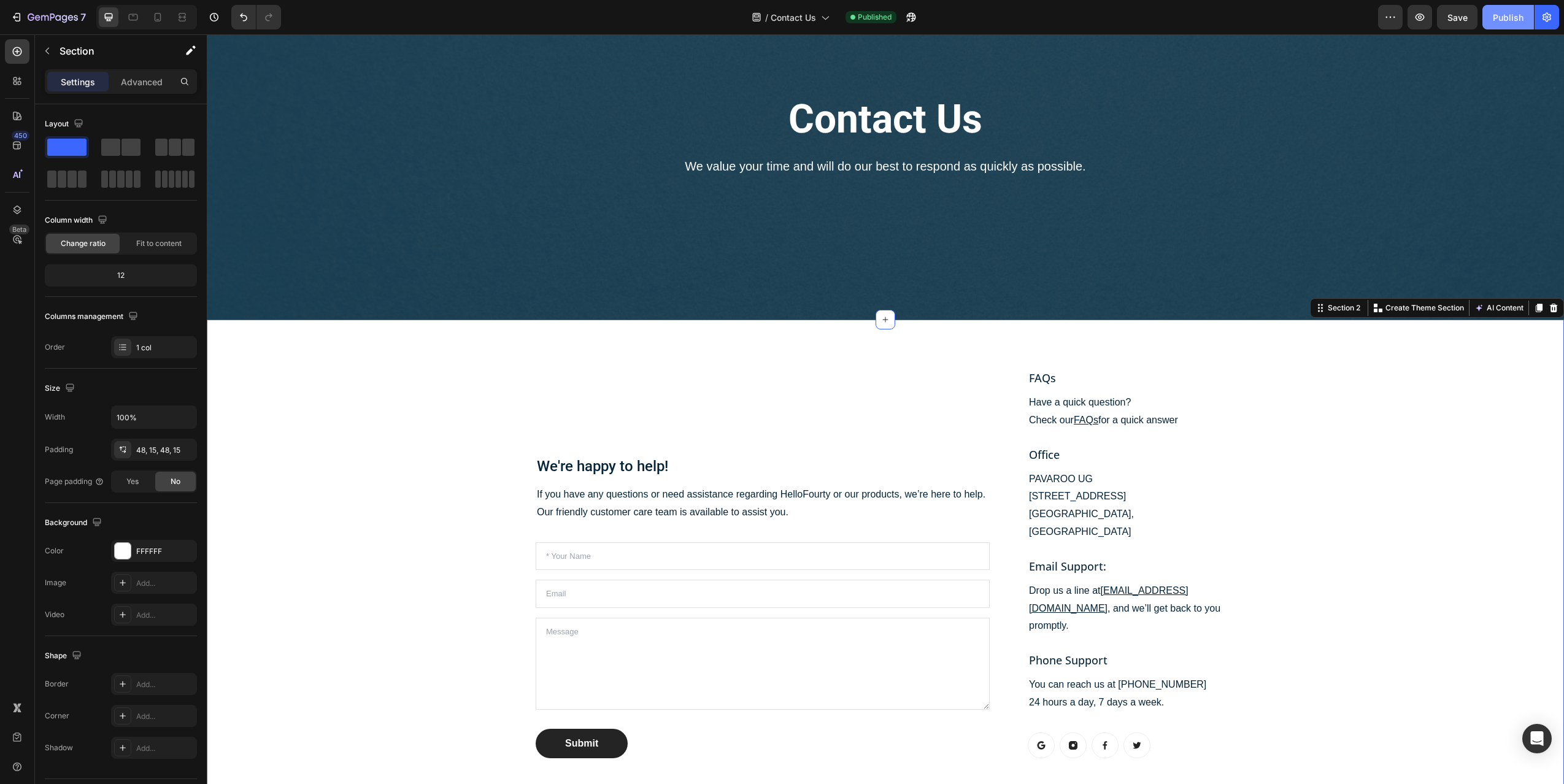
click at [1512, 19] on div "Publish" at bounding box center [1508, 17] width 31 height 13
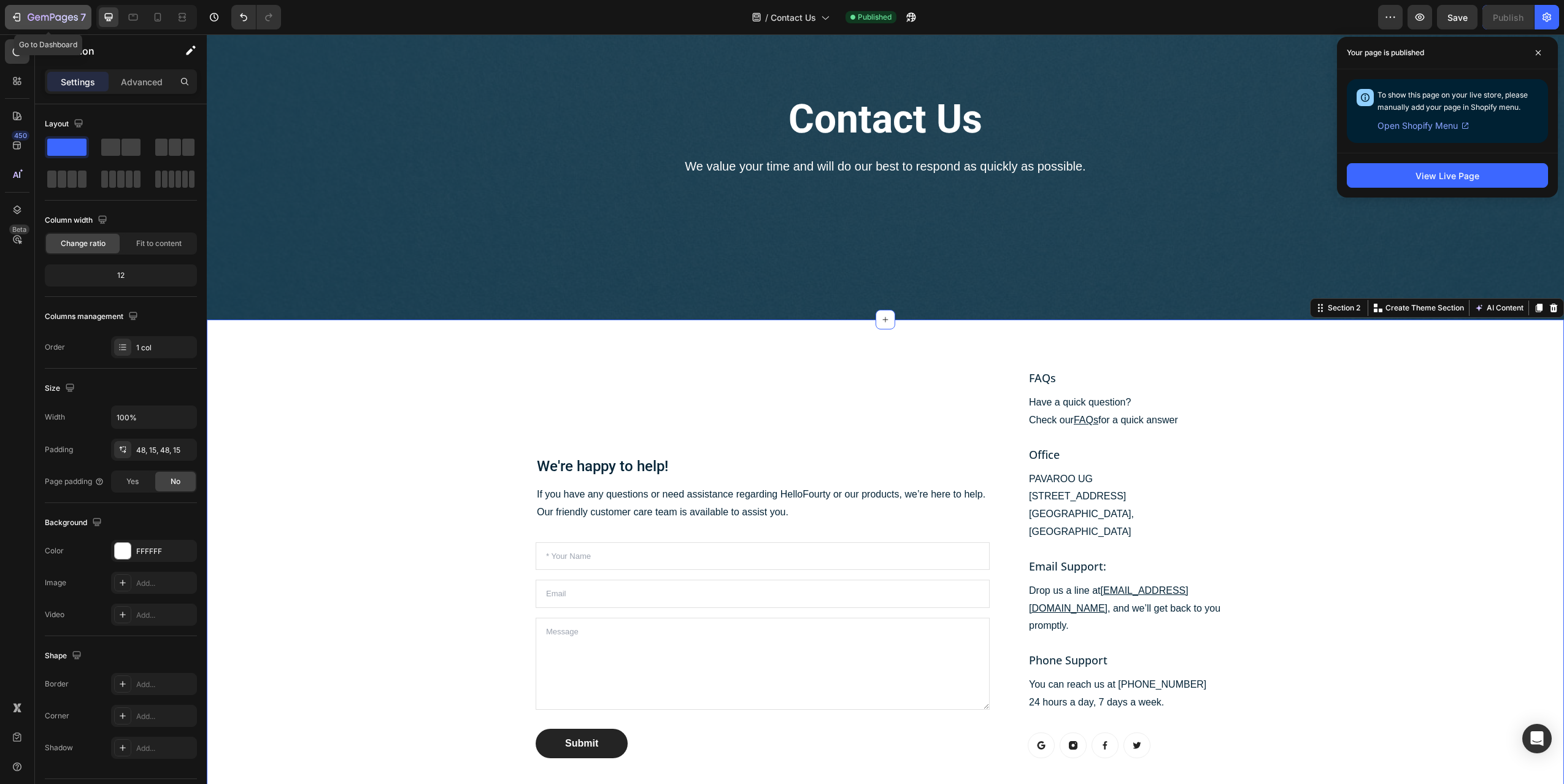
click at [50, 21] on icon "button" at bounding box center [52, 18] width 50 height 11
